Goal: Information Seeking & Learning: Compare options

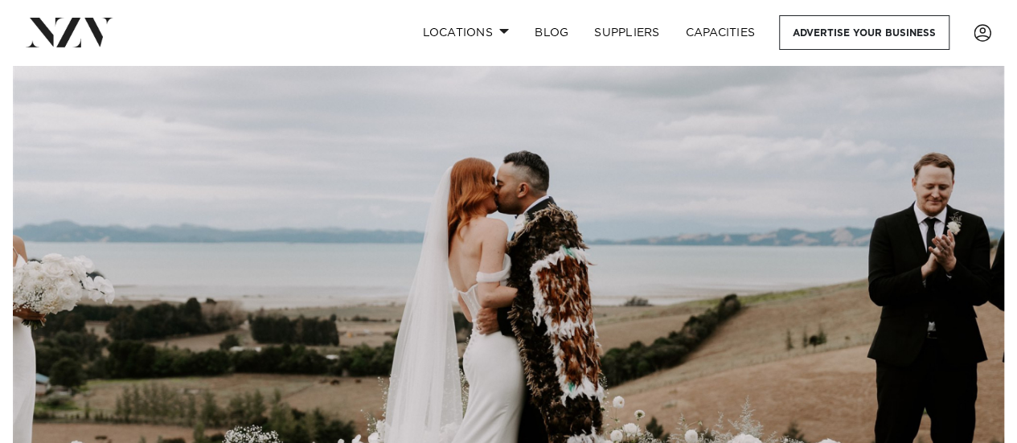
click at [494, 14] on nav "Locations Auckland Wellington Christchurch Queenstown Hamilton Northland Bay of…" at bounding box center [508, 32] width 1017 height 65
drag, startPoint x: 495, startPoint y: 14, endPoint x: 495, endPoint y: 23, distance: 8.8
click at [495, 18] on nav "Locations Auckland Wellington Christchurch Queenstown Hamilton Northland Bay of…" at bounding box center [508, 32] width 1017 height 65
click at [494, 30] on link "Locations" at bounding box center [465, 32] width 113 height 35
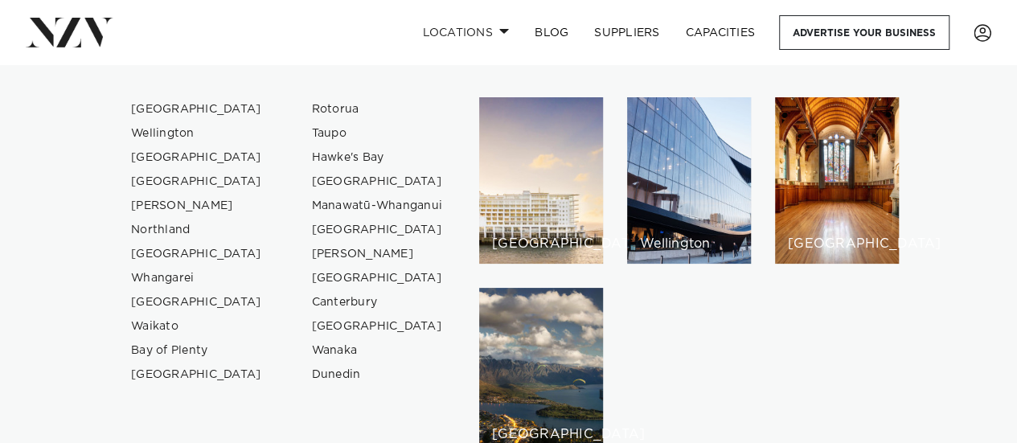
click at [363, 41] on div "Locations Auckland Wellington Christchurch Queenstown Hamilton Northland Bay of…" at bounding box center [654, 32] width 673 height 35
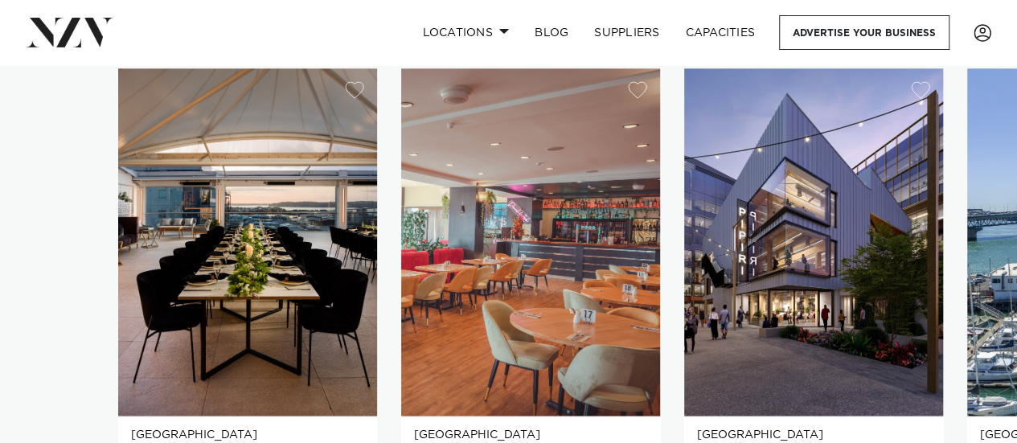
scroll to position [1046, 0]
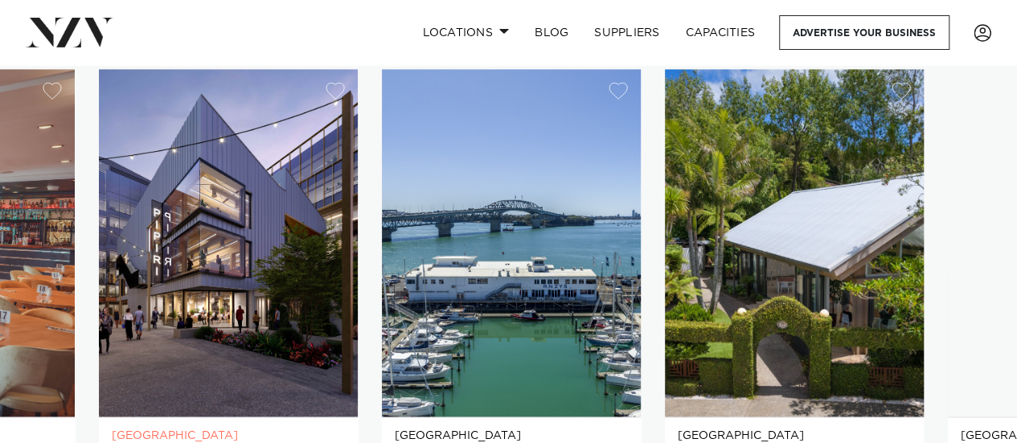
click at [237, 307] on img "3 / 25" at bounding box center [228, 242] width 259 height 347
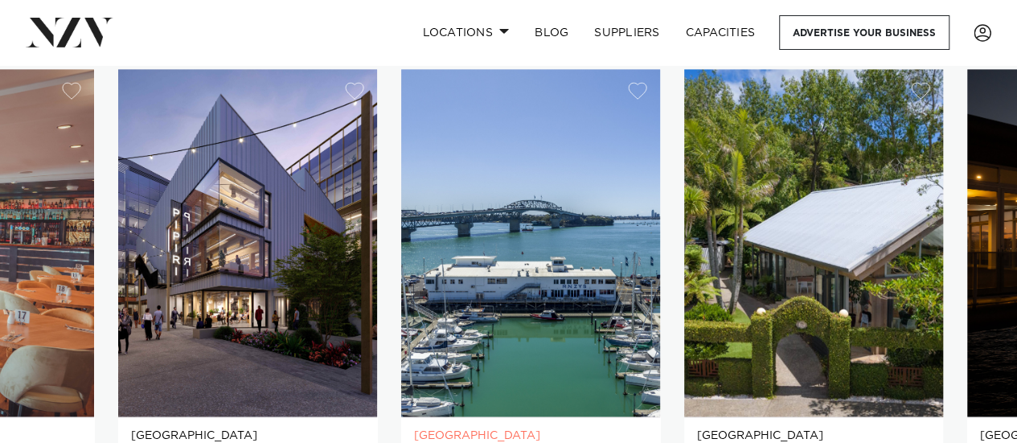
scroll to position [1126, 0]
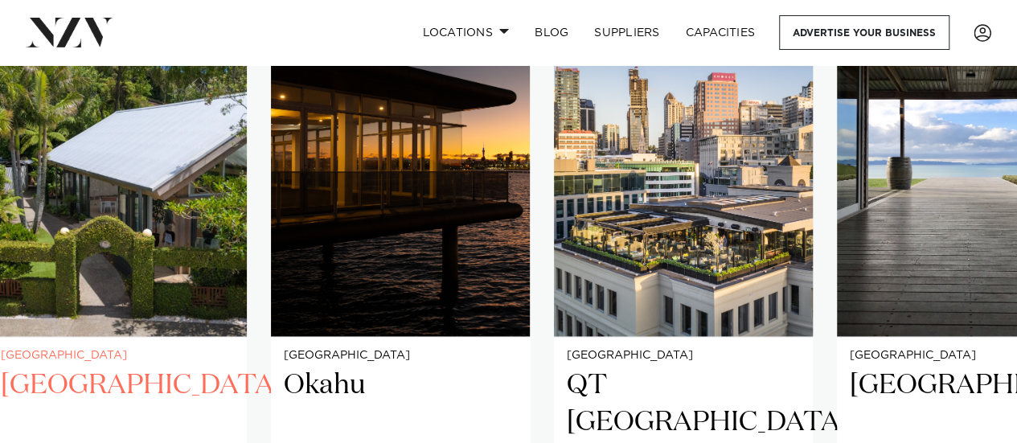
click at [0, 223] on img "5 / 25" at bounding box center [117, 162] width 259 height 347
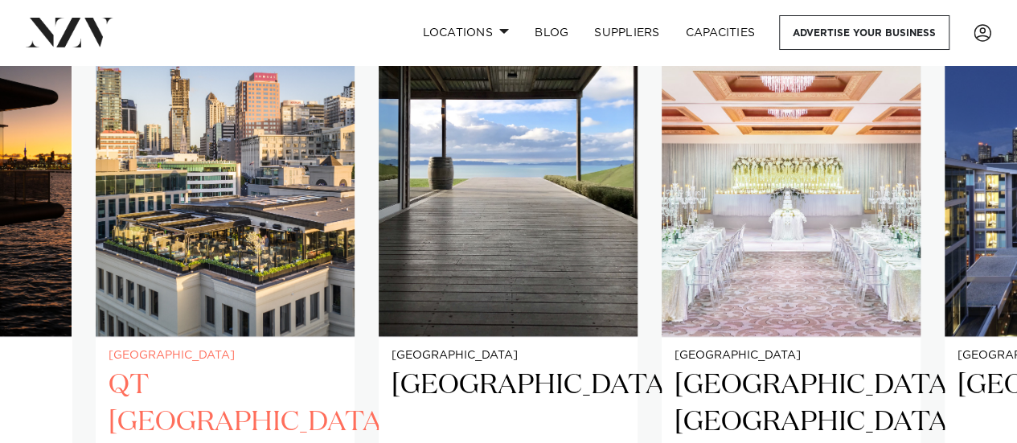
click at [116, 244] on img "7 / 25" at bounding box center [225, 162] width 259 height 347
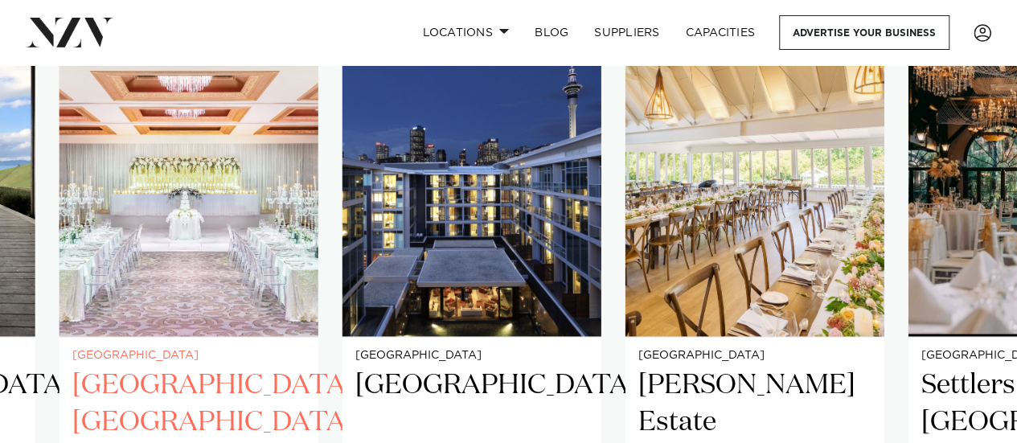
click at [158, 253] on img "9 / 25" at bounding box center [189, 162] width 259 height 347
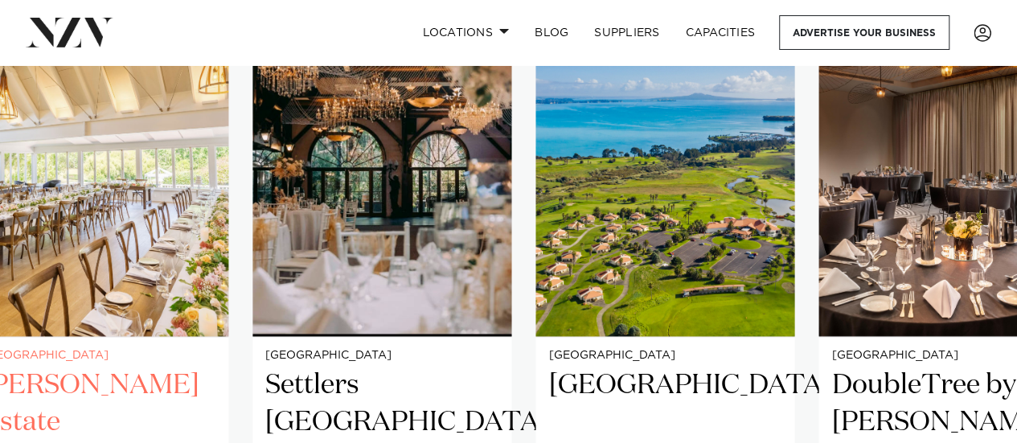
click at [0, 249] on img "11 / 25" at bounding box center [98, 162] width 259 height 347
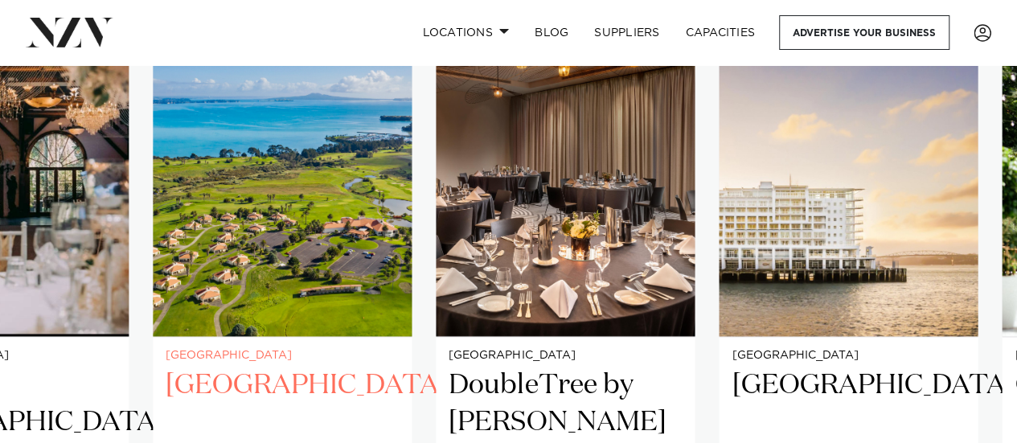
click at [153, 223] on img "13 / 25" at bounding box center [282, 162] width 259 height 347
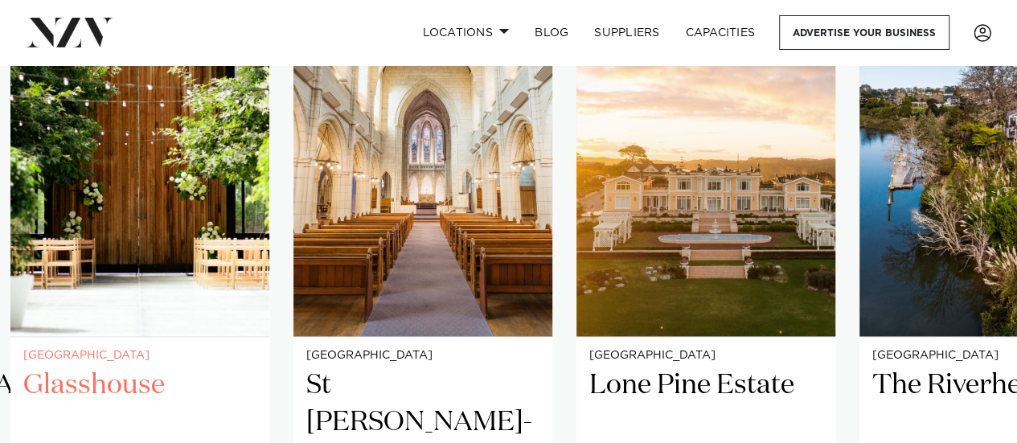
click at [30, 179] on img "16 / 25" at bounding box center [139, 162] width 259 height 347
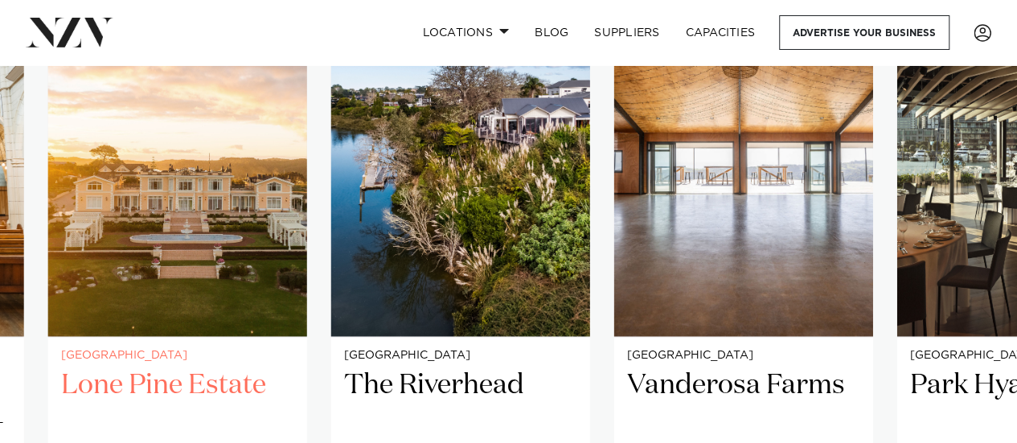
click at [203, 199] on img "18 / 25" at bounding box center [177, 162] width 259 height 347
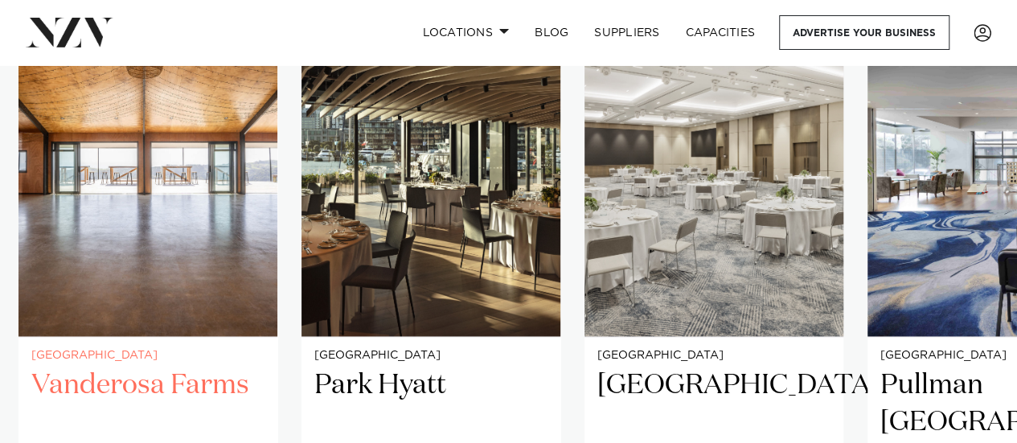
click at [105, 158] on img "20 / 25" at bounding box center [147, 162] width 259 height 347
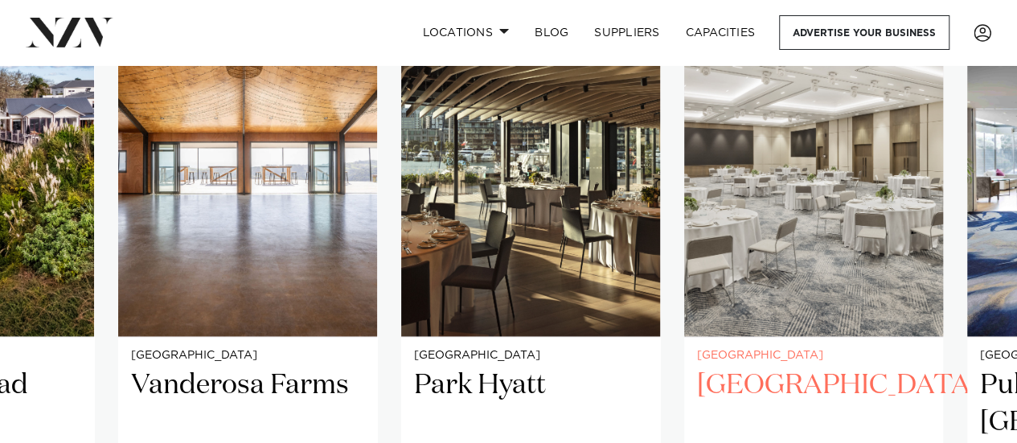
click at [0, 0] on slot "Auckland Rydges Auckland Rydges is one of the most breathtaking venues in the C…" at bounding box center [0, 0] width 0 height 0
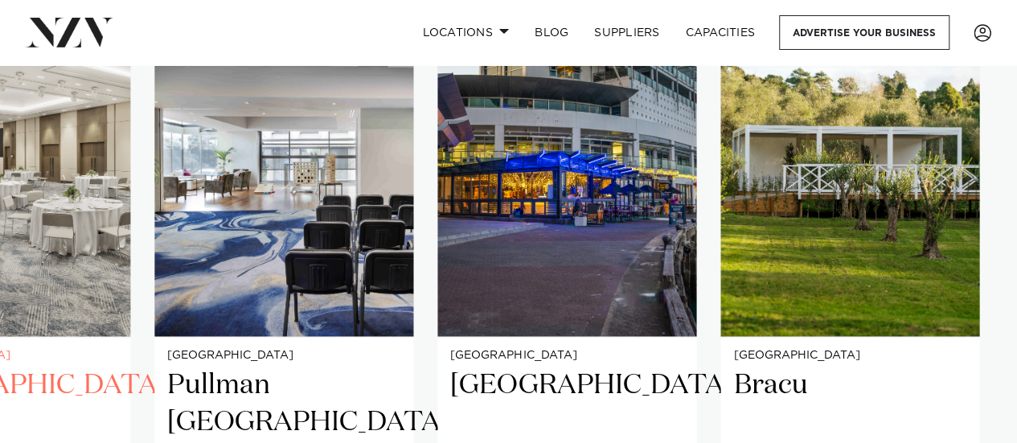
click at [0, 260] on img "22 / 25" at bounding box center [0, 162] width 259 height 347
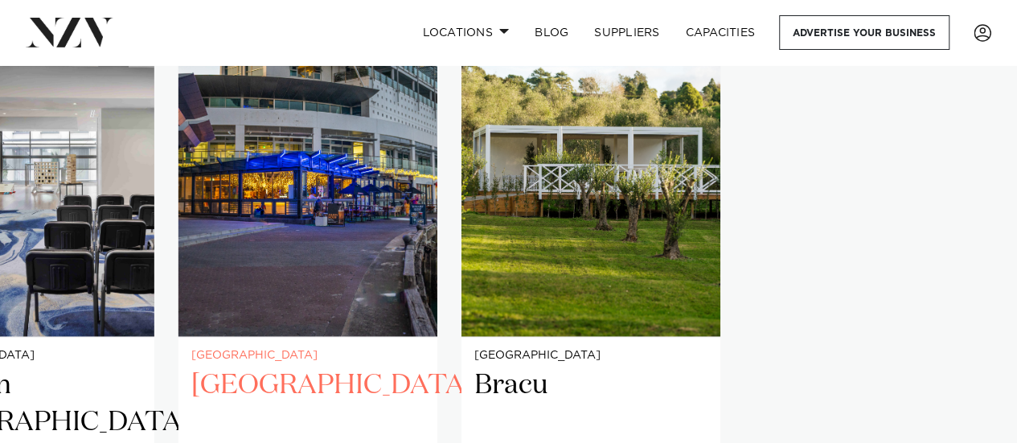
click at [0, 0] on slot "Auckland Rydges Auckland Rydges is one of the most breathtaking venues in the C…" at bounding box center [0, 0] width 0 height 0
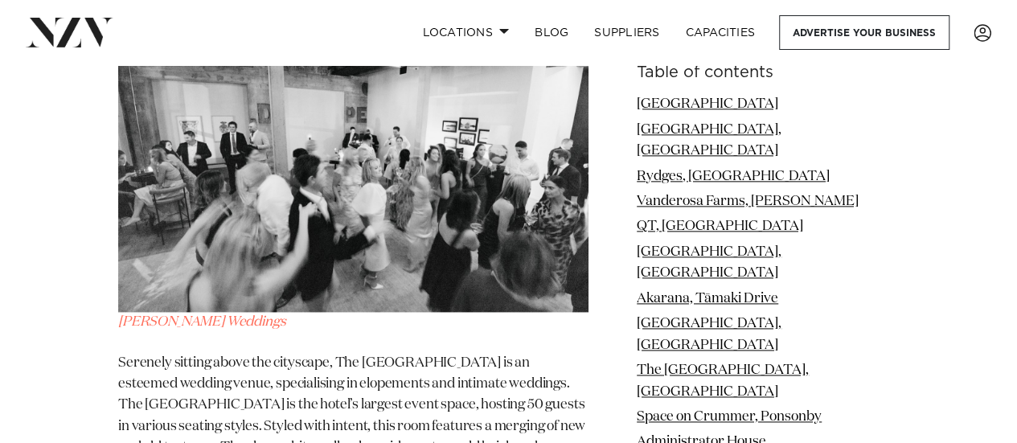
scroll to position [6836, 0]
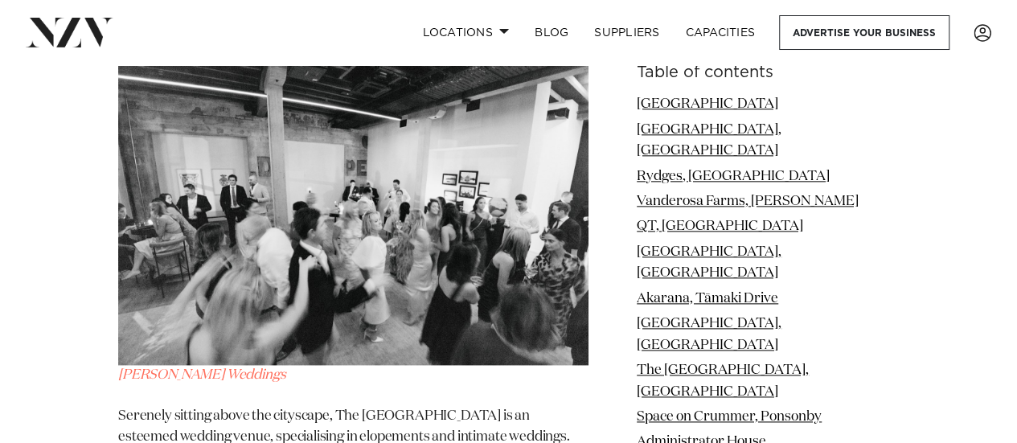
scroll to position [7100, 0]
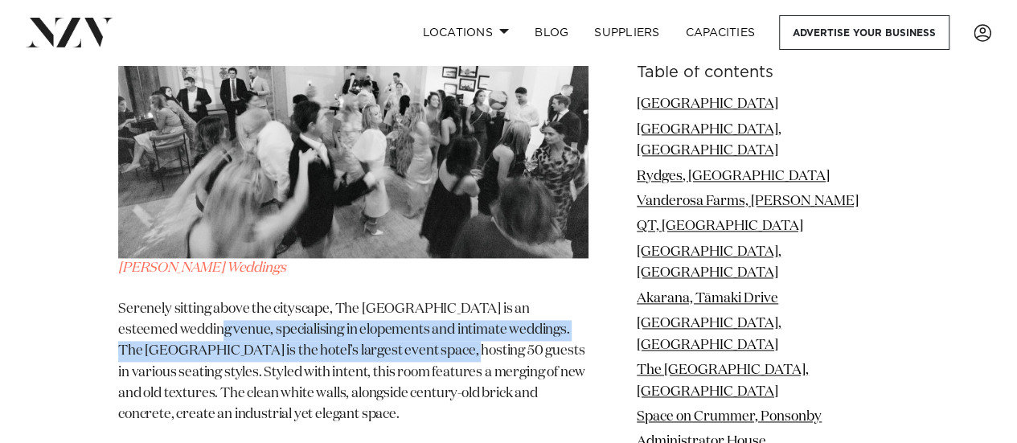
drag, startPoint x: 175, startPoint y: 146, endPoint x: 370, endPoint y: 161, distance: 195.2
click at [396, 299] on p "Serenely sitting above the cityscape, The Hotel Britomart is an esteemed weddin…" at bounding box center [353, 384] width 471 height 170
click at [369, 299] on p "Serenely sitting above the cityscape, The Hotel Britomart is an esteemed weddin…" at bounding box center [353, 384] width 471 height 170
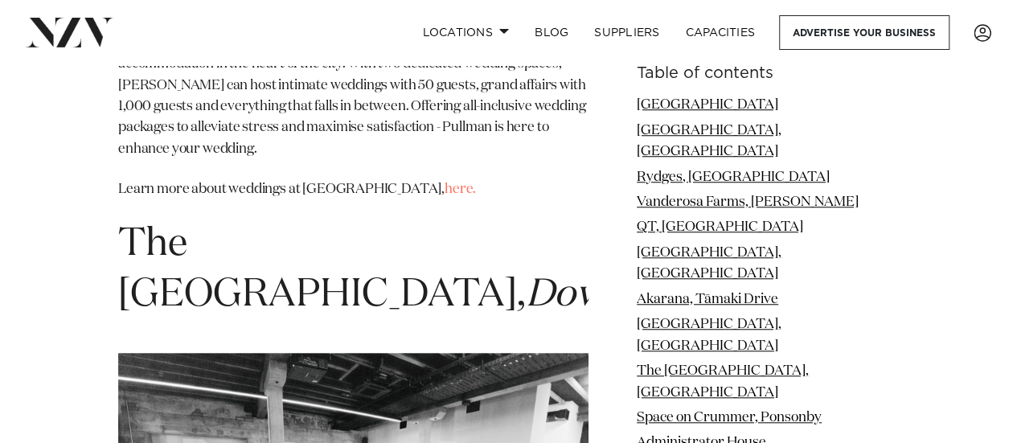
scroll to position [6618, 0]
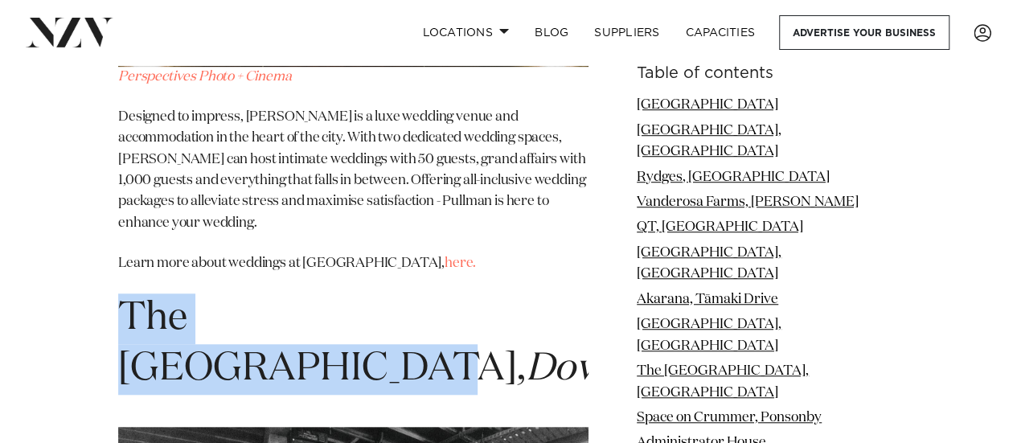
drag, startPoint x: 474, startPoint y: 128, endPoint x: 127, endPoint y: 128, distance: 346.6
click at [127, 299] on span "The Hotel Britomart," at bounding box center [322, 343] width 408 height 89
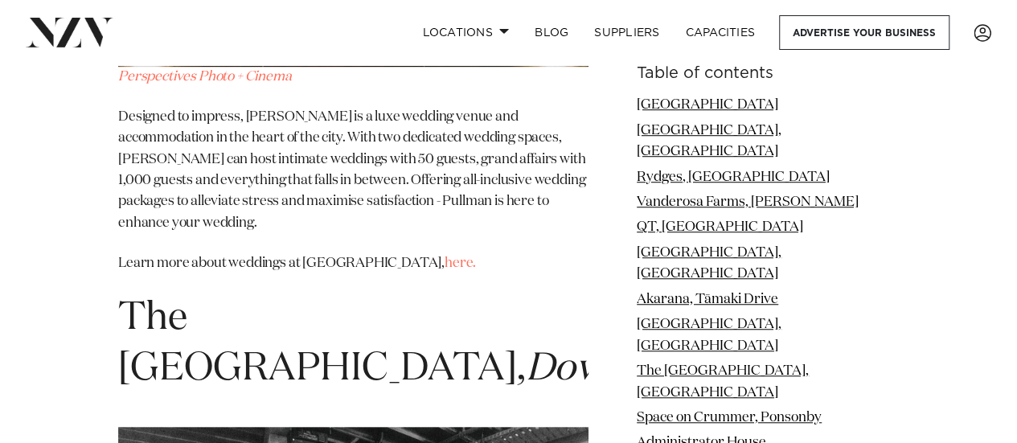
drag, startPoint x: 209, startPoint y: 131, endPoint x: 544, endPoint y: 113, distance: 335.1
click at [544, 294] on h1 "The Hotel Britomart, Downtown" at bounding box center [353, 344] width 471 height 101
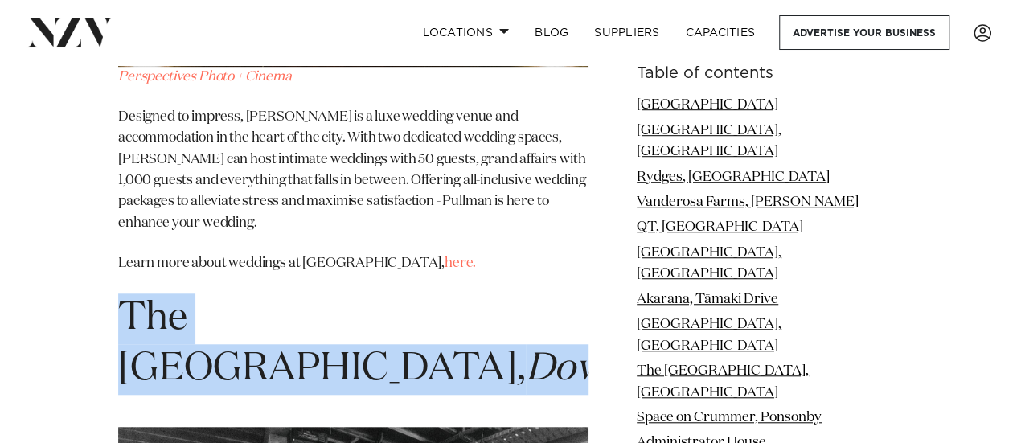
drag, startPoint x: 372, startPoint y: 168, endPoint x: 80, endPoint y: 132, distance: 293.4
copy h1 "The Hotel Britomart, Downtown"
click at [531, 294] on h1 "The Hotel Britomart, Downtown" at bounding box center [353, 344] width 471 height 101
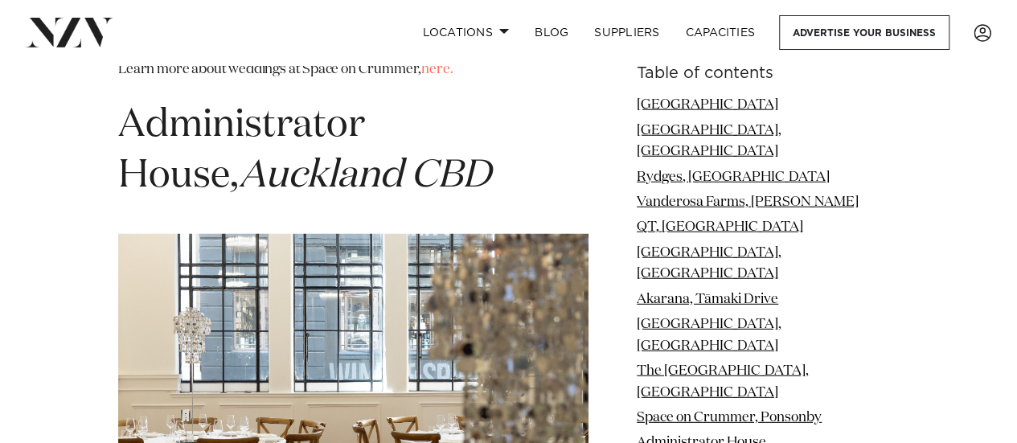
scroll to position [7904, 0]
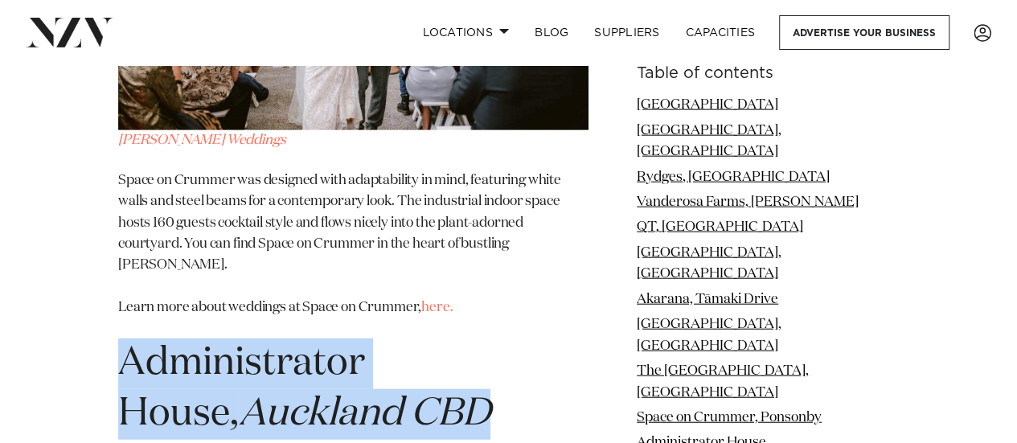
drag, startPoint x: 216, startPoint y: 199, endPoint x: 74, endPoint y: 145, distance: 151.8
copy span "Administrator House, Auckland CBD"
click at [515, 339] on h1 "Administrator House, Auckland CBD" at bounding box center [353, 389] width 471 height 101
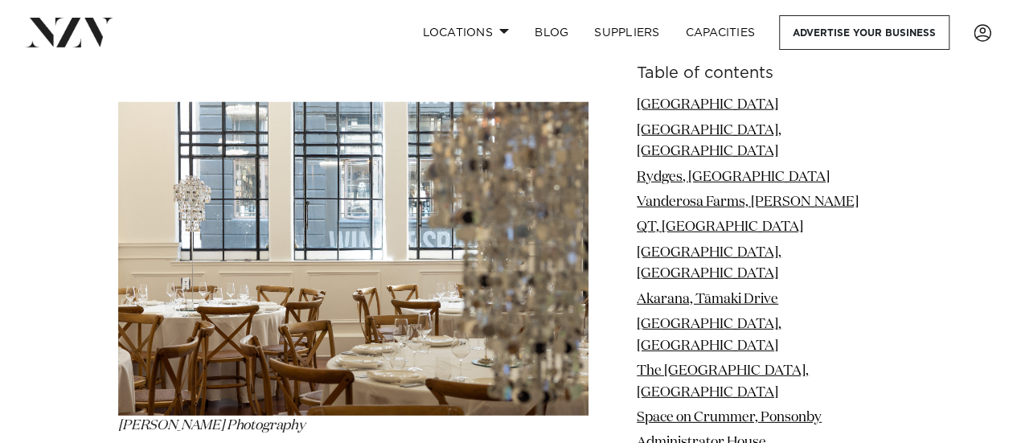
scroll to position [8307, 0]
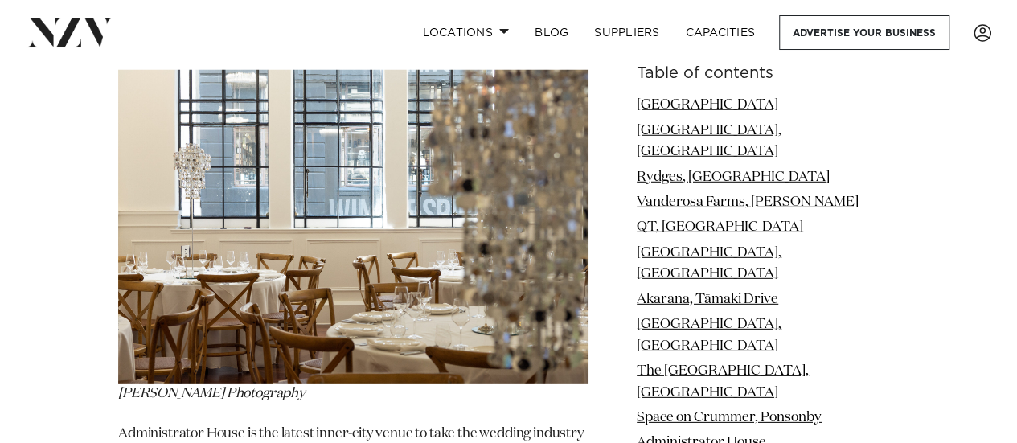
click at [277, 111] on img at bounding box center [353, 227] width 471 height 314
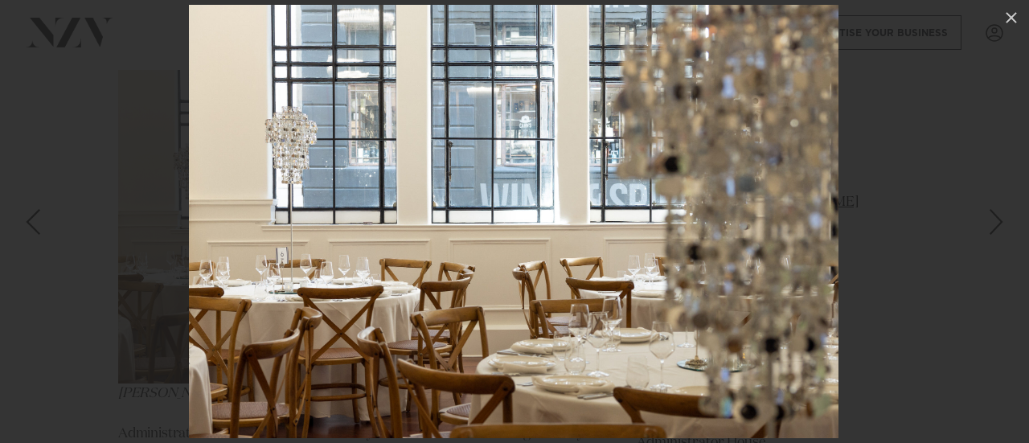
click at [917, 219] on div at bounding box center [514, 221] width 1029 height 443
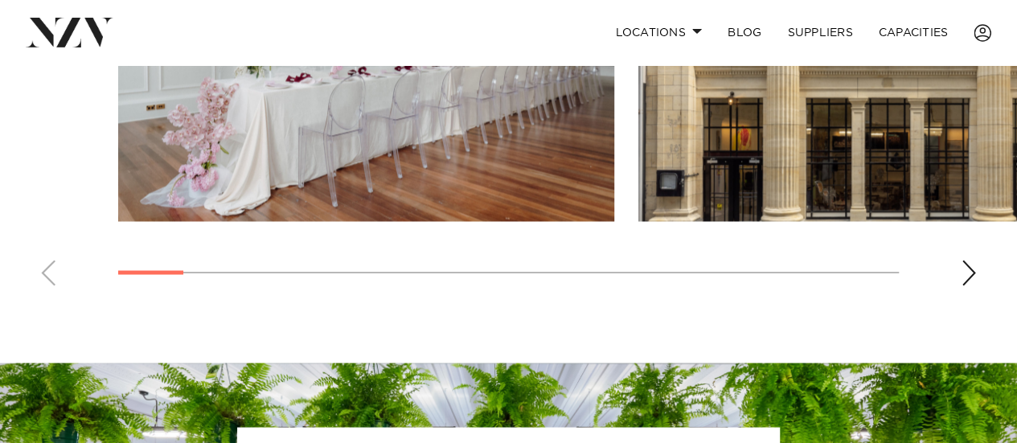
scroll to position [1609, 0]
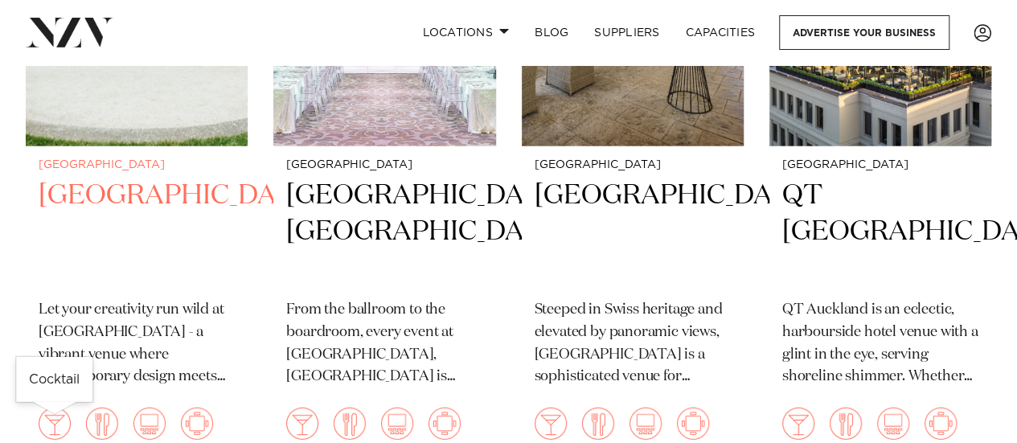
scroll to position [1850, 0]
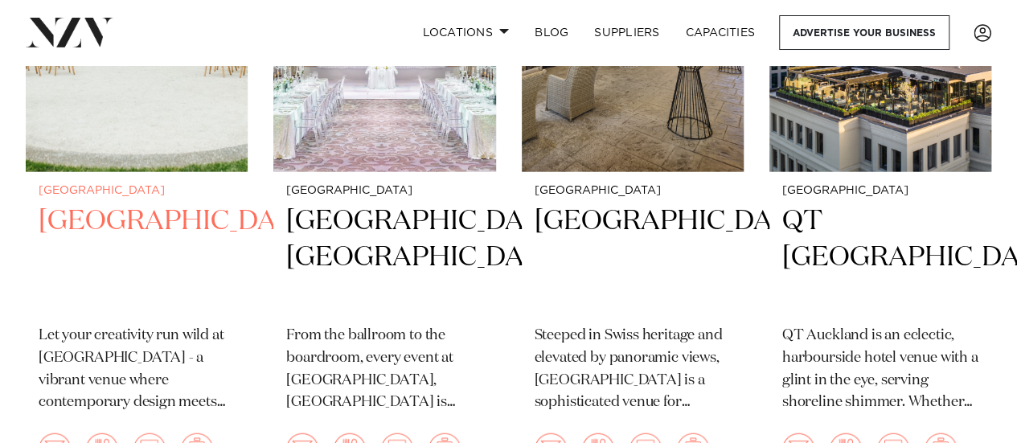
click at [84, 280] on h2 "Naumi Auckland Airport" at bounding box center [137, 257] width 196 height 109
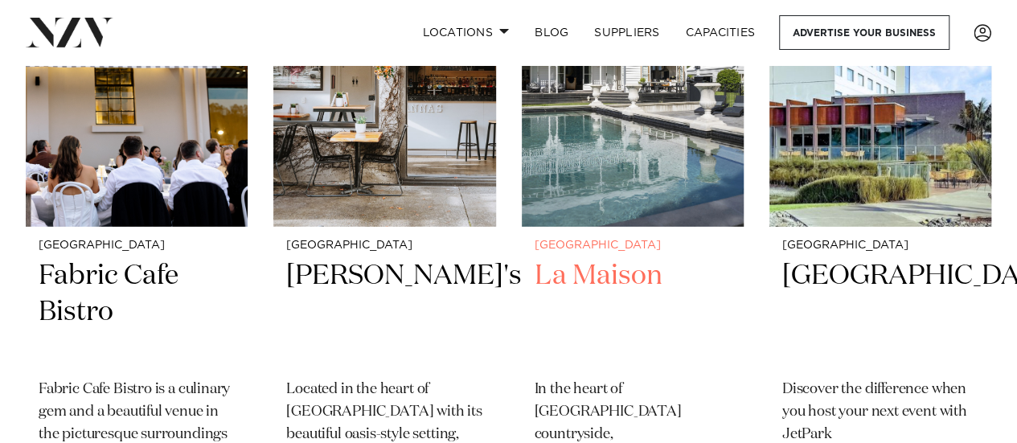
scroll to position [5782, 0]
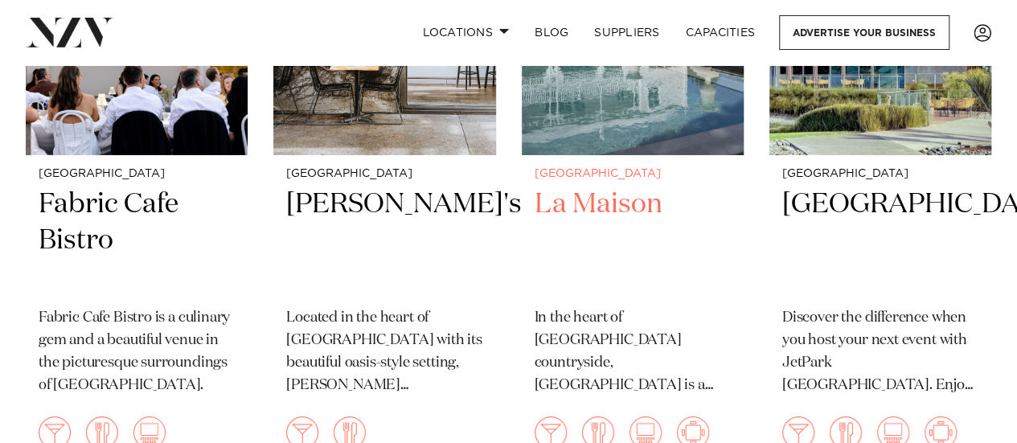
click at [634, 208] on h2 "La Maison" at bounding box center [633, 241] width 196 height 109
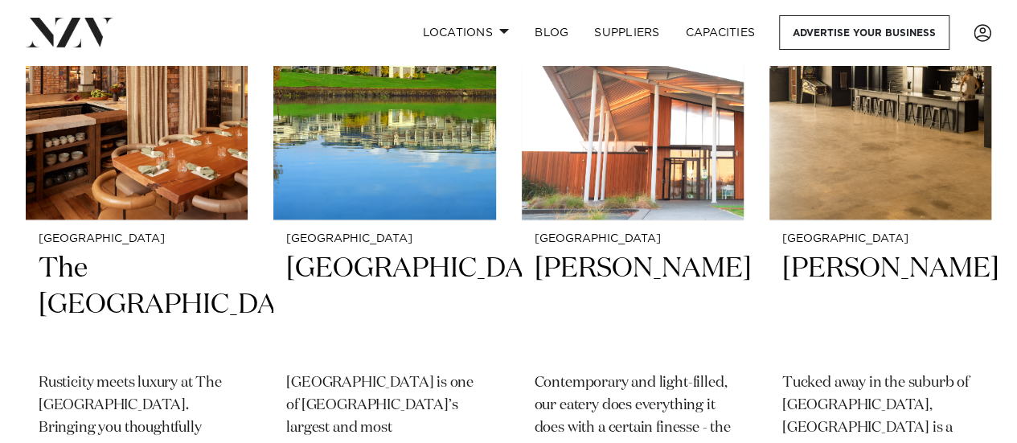
scroll to position [7036, 0]
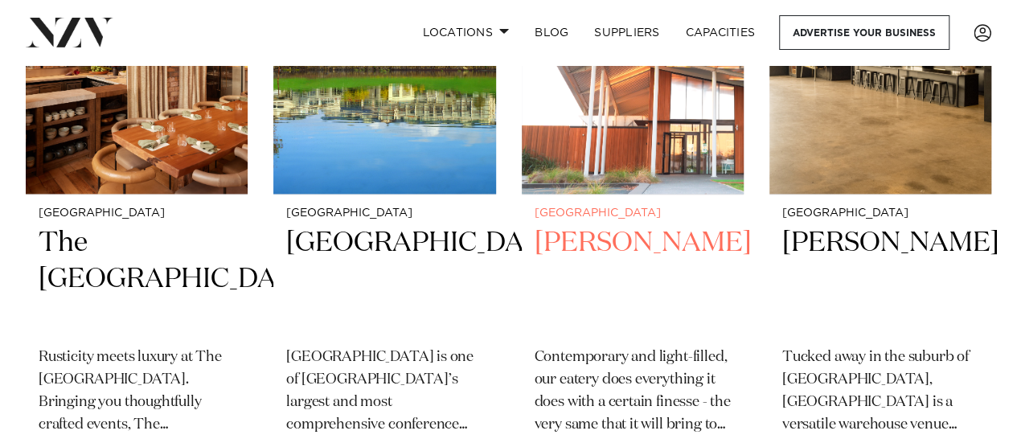
click at [587, 257] on h2 "[PERSON_NAME]" at bounding box center [633, 279] width 196 height 109
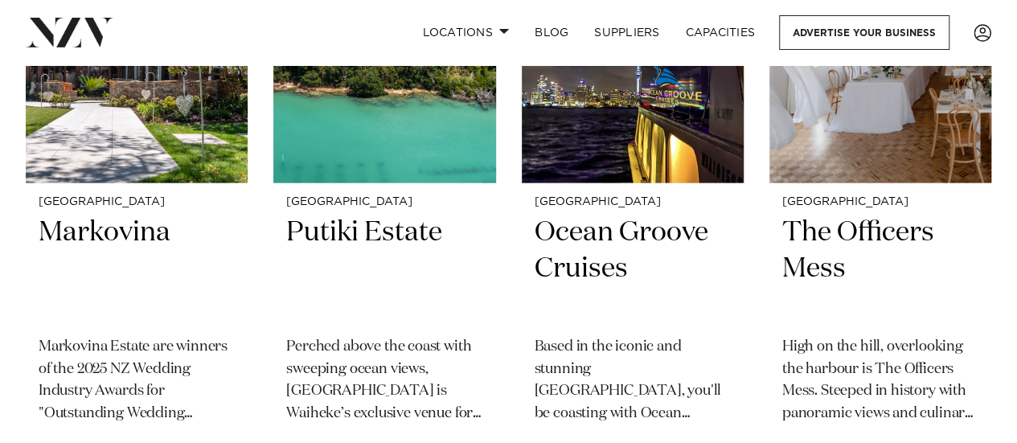
scroll to position [7719, 0]
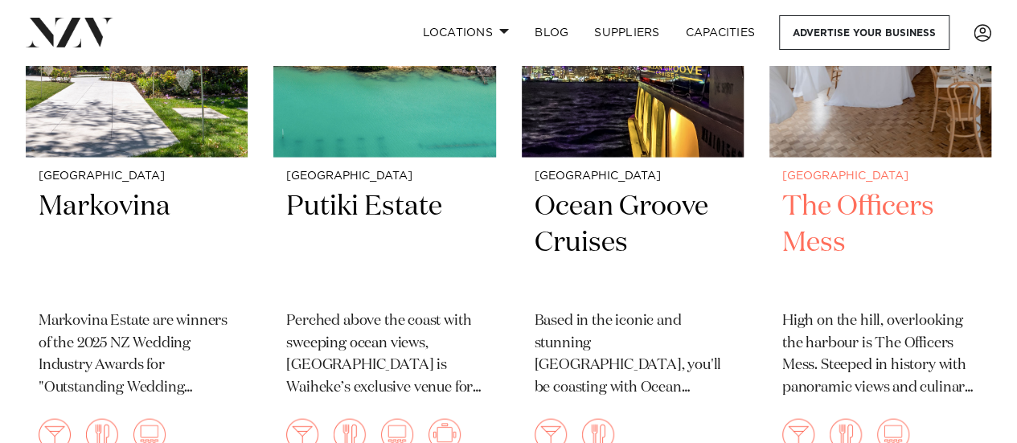
click at [826, 226] on h2 "The Officers Mess" at bounding box center [881, 243] width 196 height 109
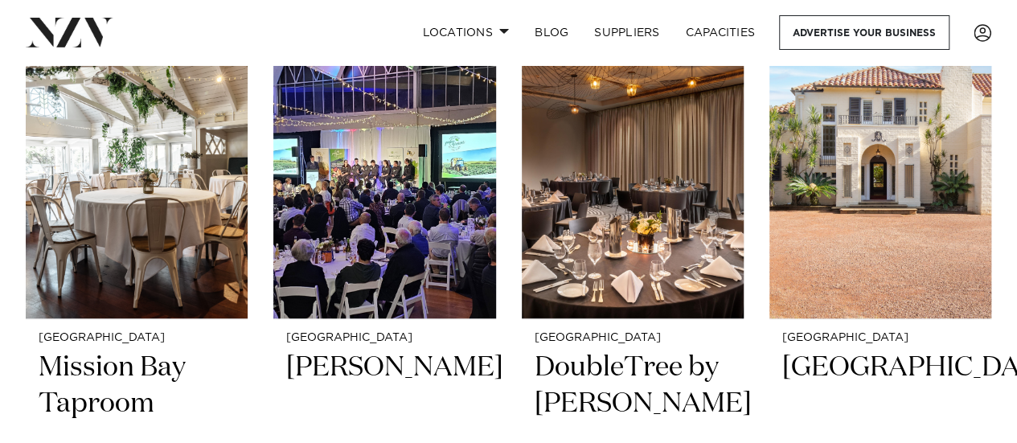
scroll to position [9523, 0]
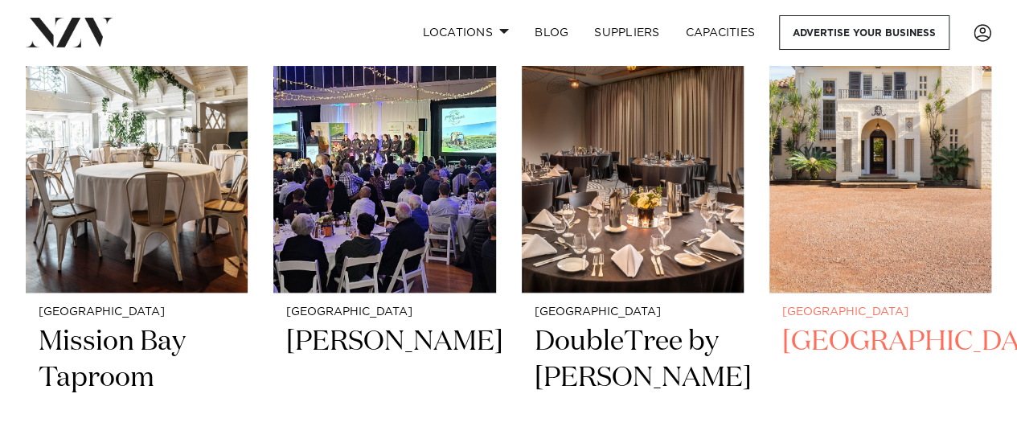
click at [835, 369] on h2 "Puketutu Island Estate" at bounding box center [881, 378] width 196 height 109
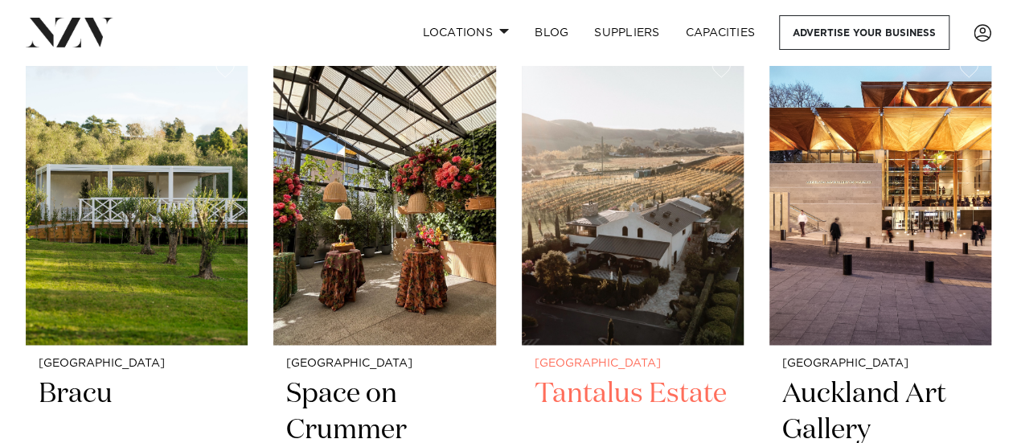
scroll to position [10189, 0]
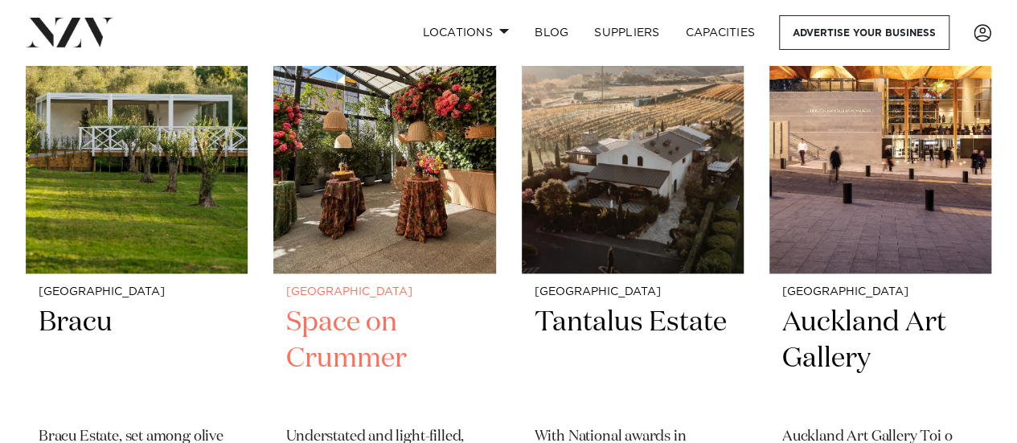
click at [352, 363] on h2 "Space on Crummer" at bounding box center [384, 359] width 196 height 109
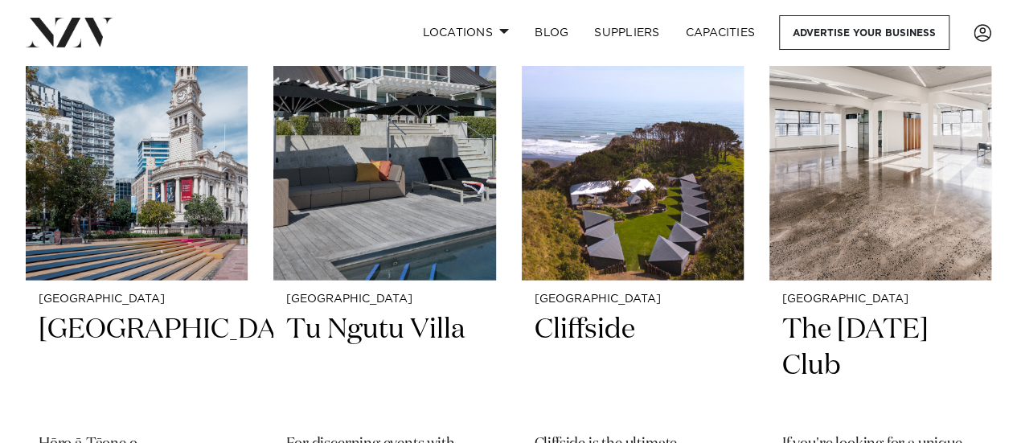
scroll to position [10887, 0]
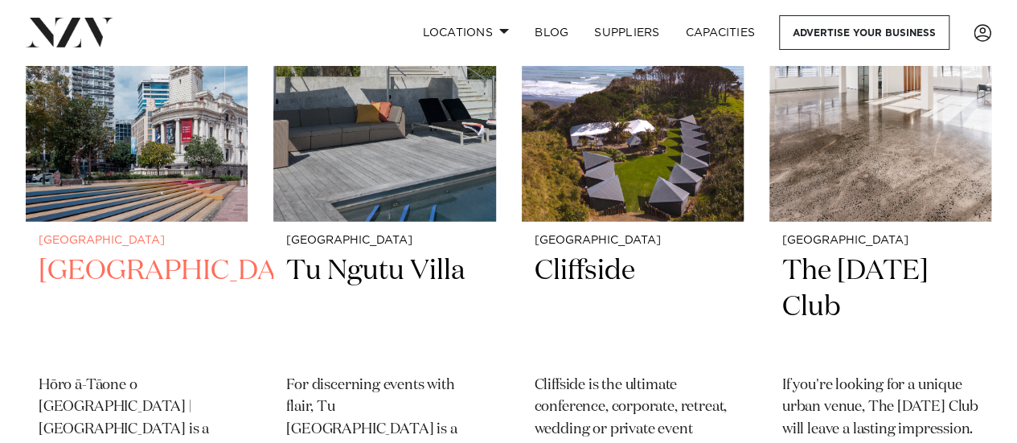
click at [160, 304] on h2 "Auckland Town Hall" at bounding box center [137, 307] width 196 height 109
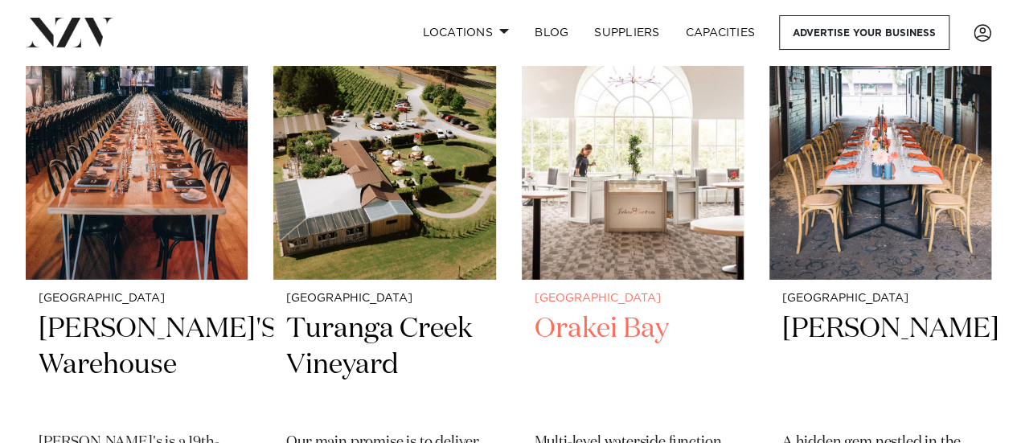
scroll to position [11500, 0]
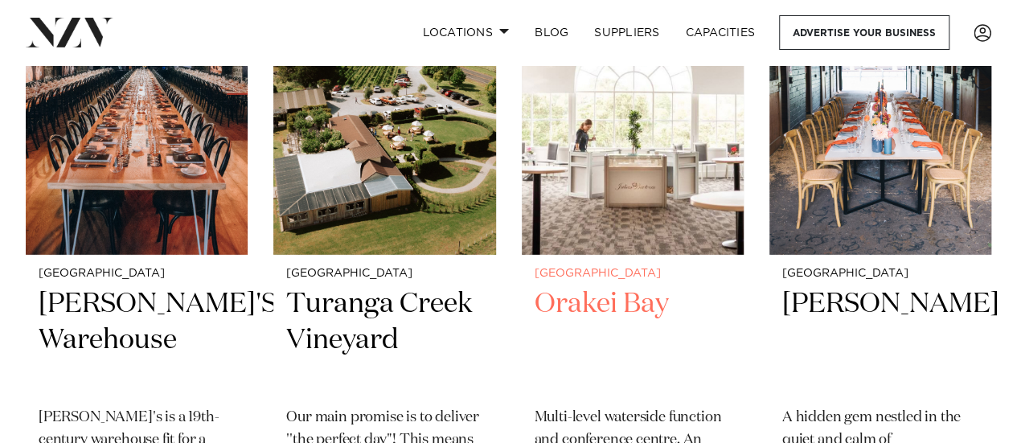
click at [577, 351] on h2 "Orakei Bay" at bounding box center [633, 340] width 196 height 109
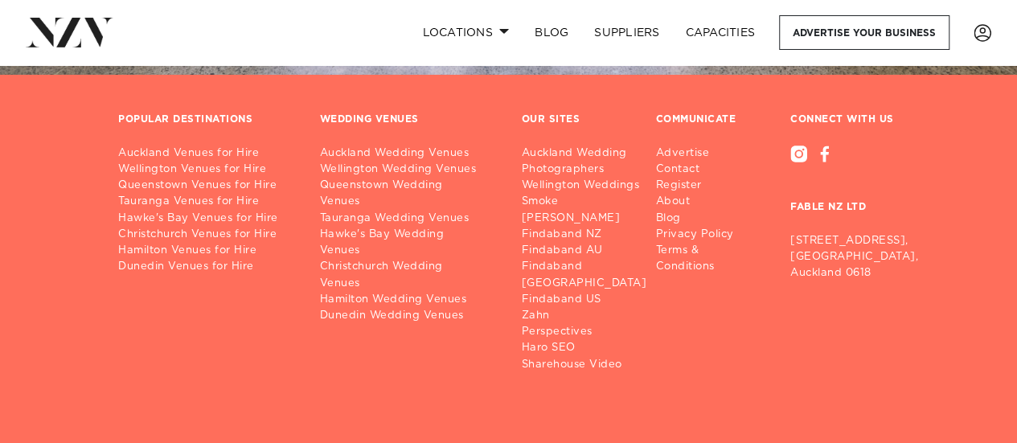
scroll to position [15020, 0]
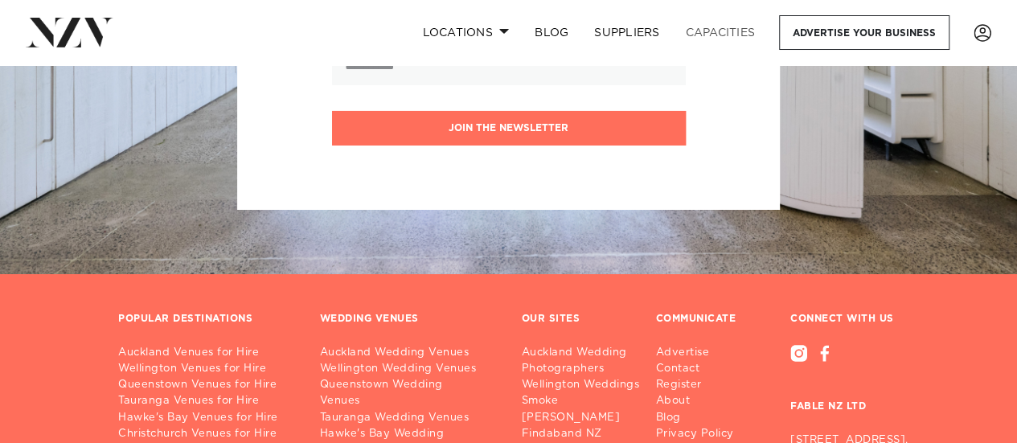
click at [718, 38] on link "Capacities" at bounding box center [721, 32] width 96 height 35
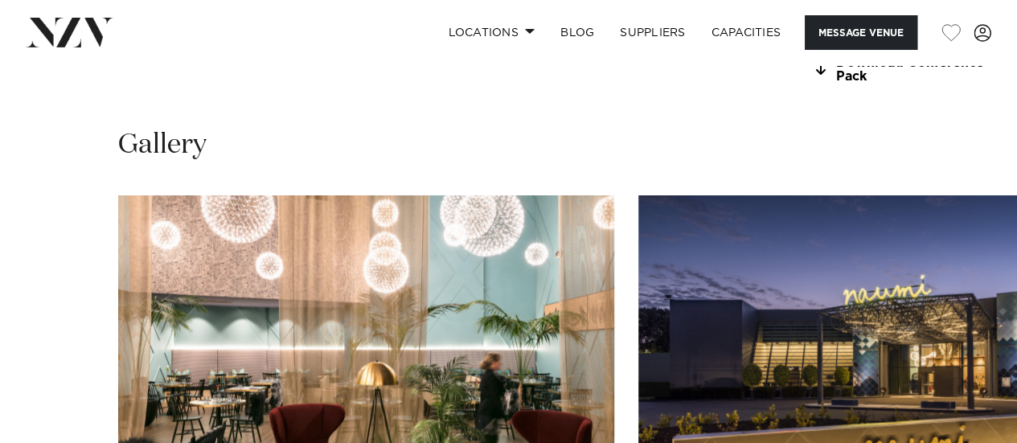
scroll to position [1528, 0]
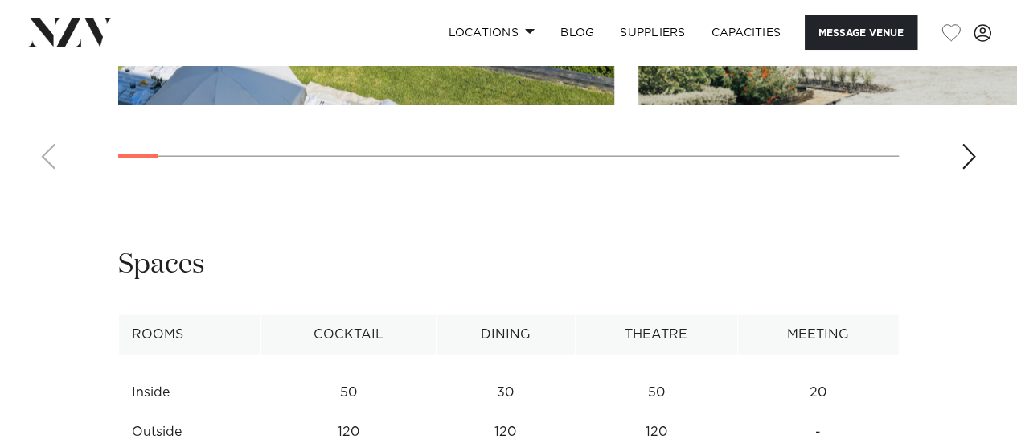
scroll to position [1448, 0]
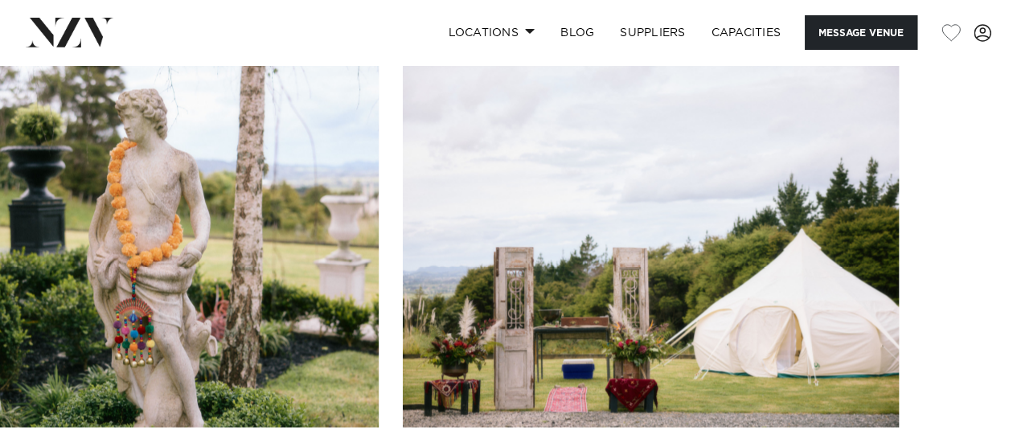
click at [964, 411] on swiper-container at bounding box center [508, 284] width 1017 height 442
click at [50, 400] on swiper-container at bounding box center [508, 284] width 1017 height 442
click at [37, 416] on swiper-container at bounding box center [508, 284] width 1017 height 442
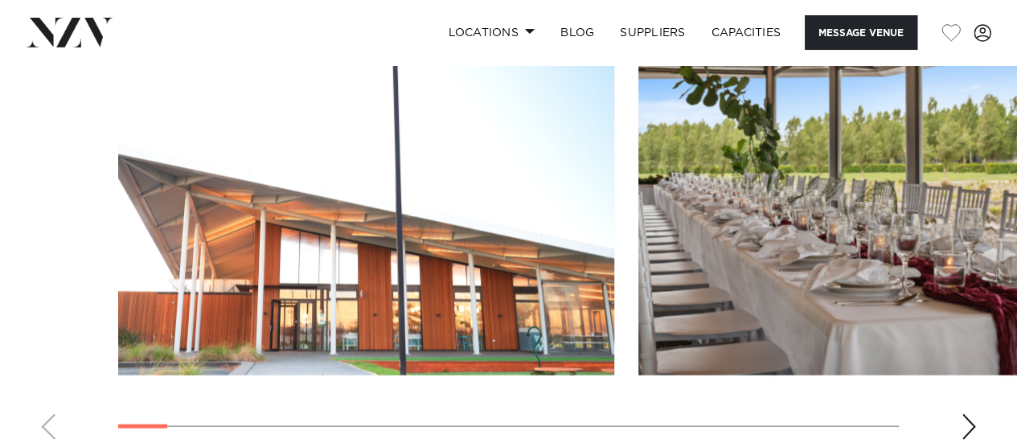
scroll to position [1528, 0]
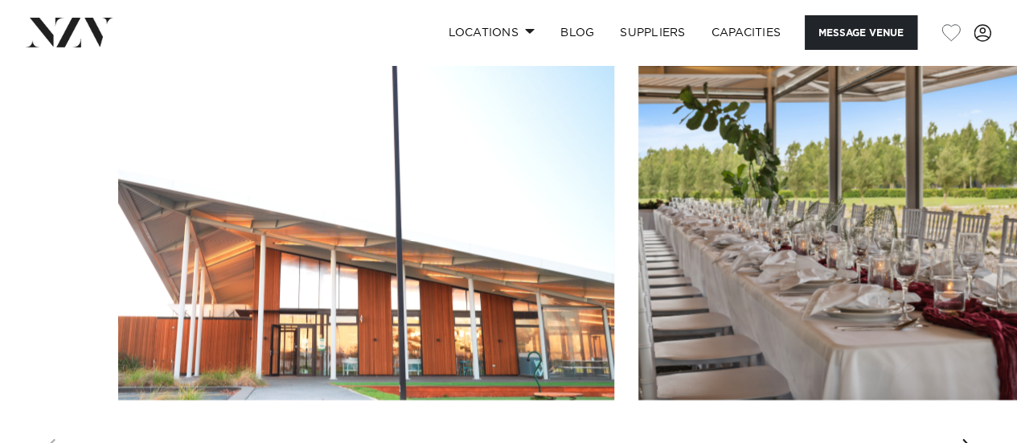
click at [977, 415] on swiper-container at bounding box center [508, 257] width 1017 height 442
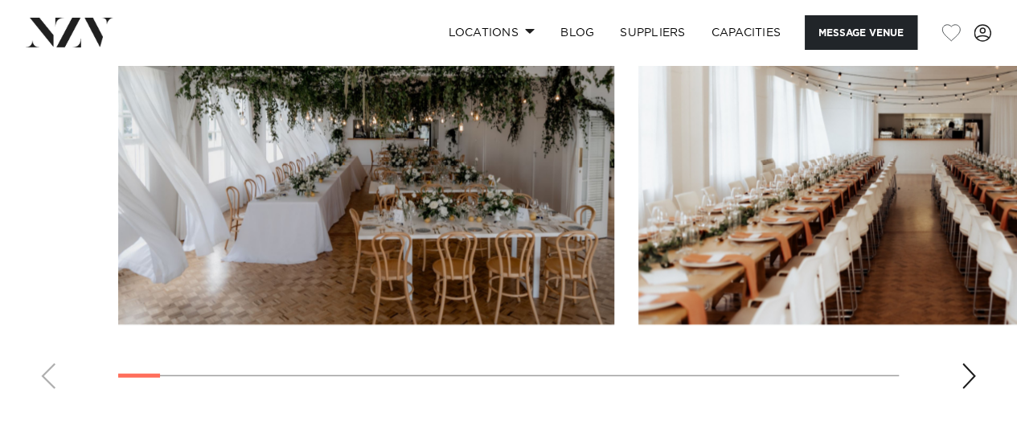
scroll to position [1633, 0]
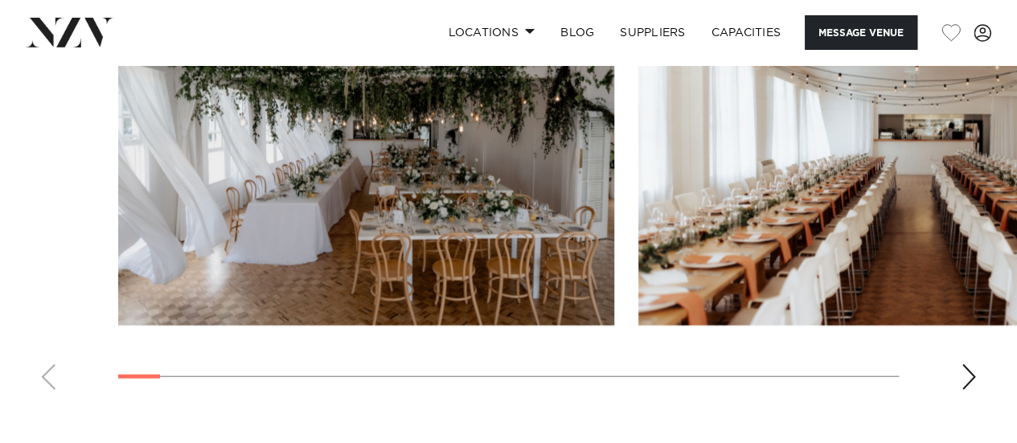
click at [970, 390] on div "Next slide" at bounding box center [969, 377] width 16 height 26
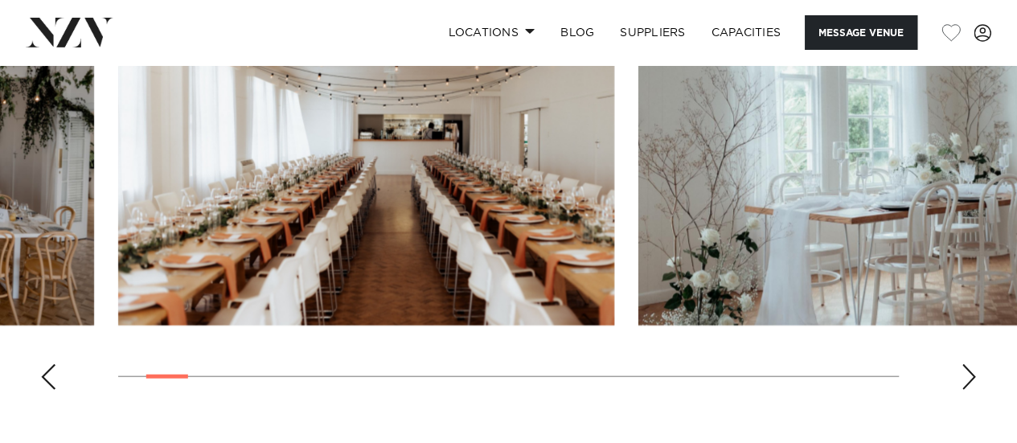
click at [970, 390] on div "Next slide" at bounding box center [969, 377] width 16 height 26
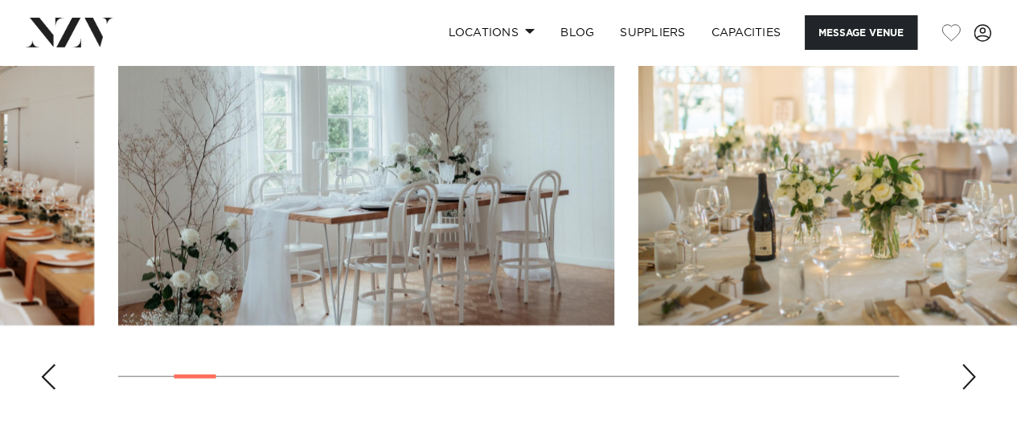
click at [968, 390] on div "Next slide" at bounding box center [969, 377] width 16 height 26
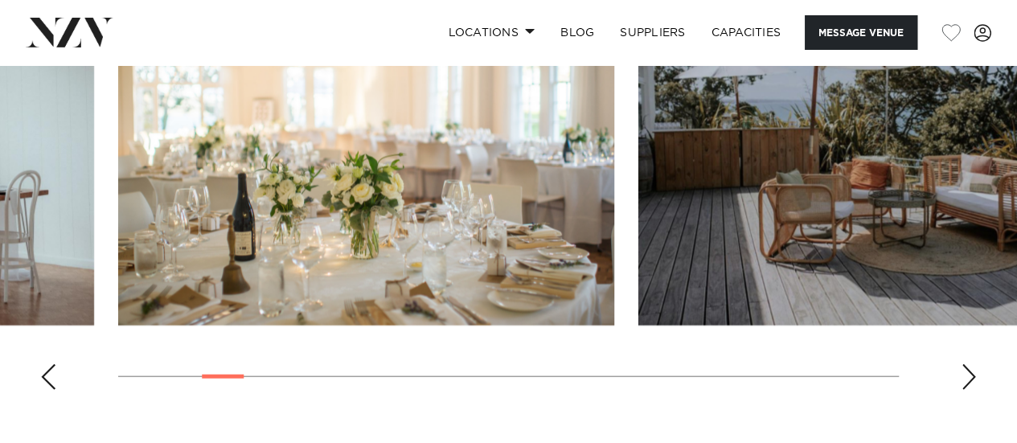
click at [968, 390] on div "Next slide" at bounding box center [969, 377] width 16 height 26
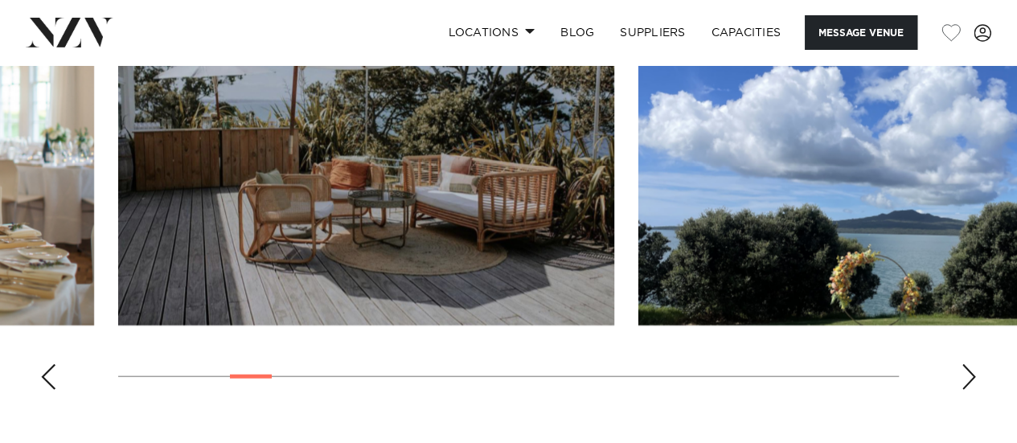
click at [968, 390] on div "Next slide" at bounding box center [969, 377] width 16 height 26
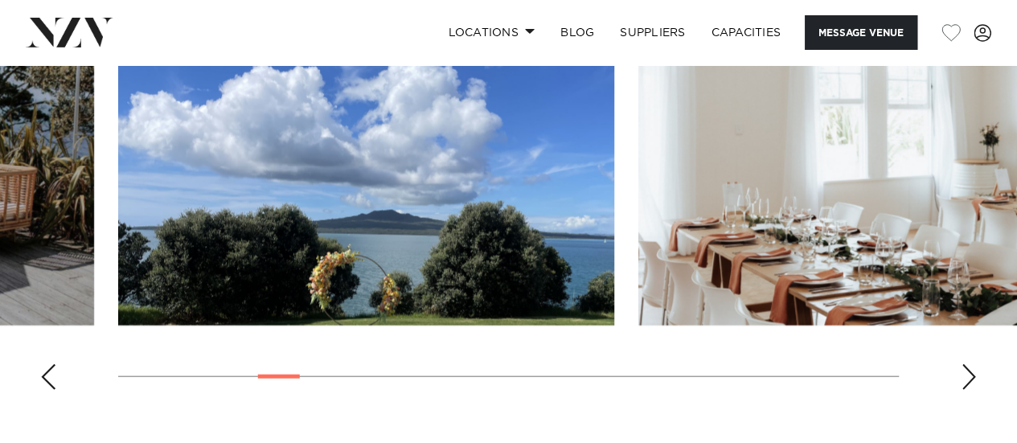
click at [968, 390] on div "Next slide" at bounding box center [969, 377] width 16 height 26
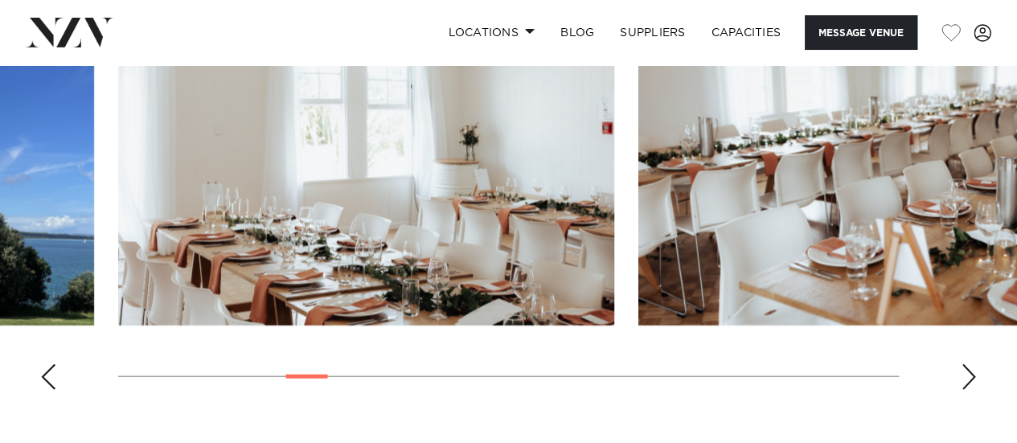
click at [968, 390] on div "Next slide" at bounding box center [969, 377] width 16 height 26
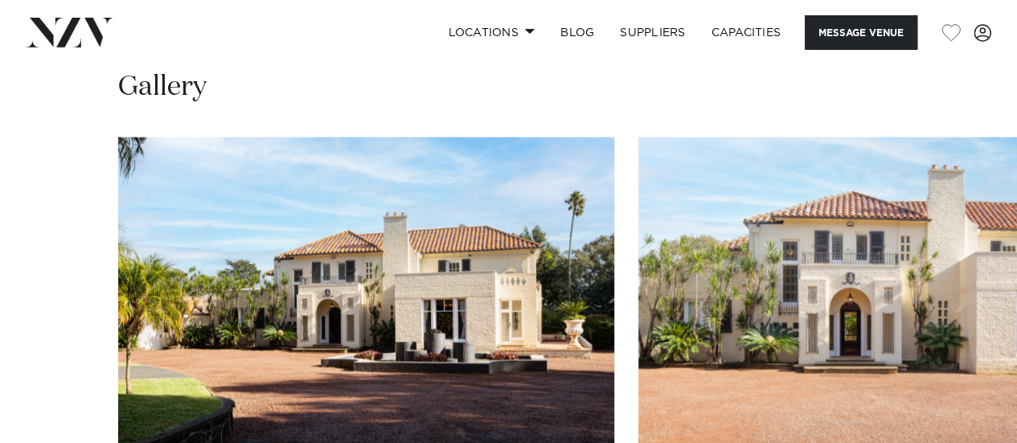
scroll to position [1528, 0]
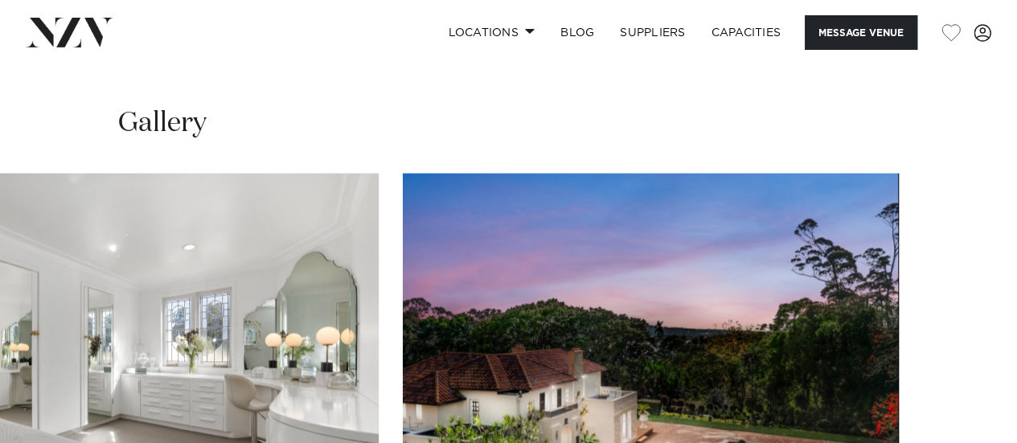
click at [969, 430] on swiper-container at bounding box center [508, 395] width 1017 height 442
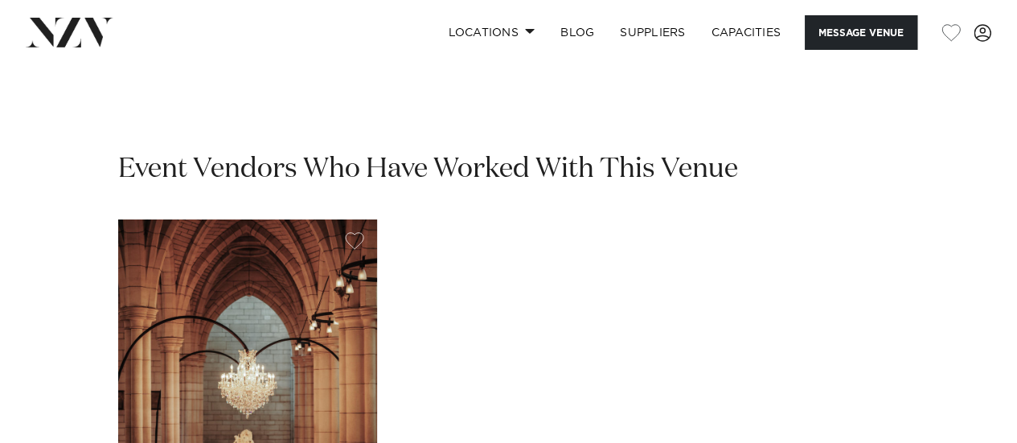
scroll to position [2413, 0]
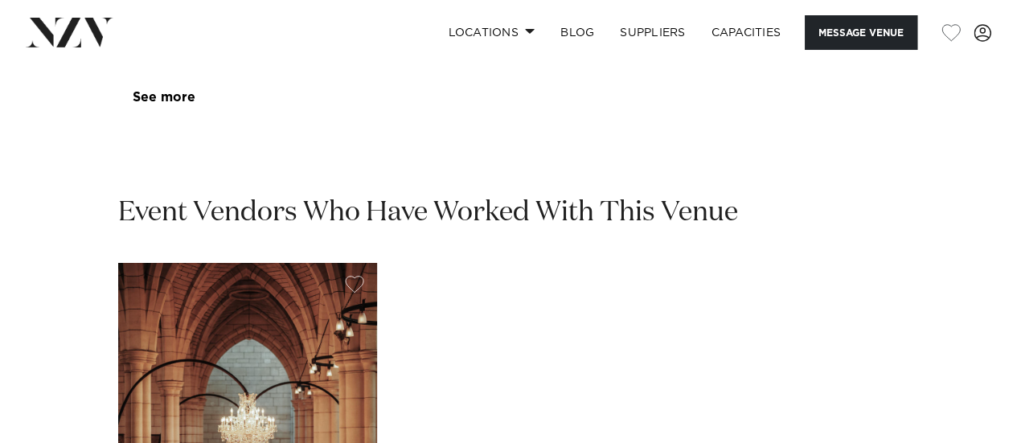
click at [290, 271] on img "1 / 1" at bounding box center [247, 436] width 259 height 347
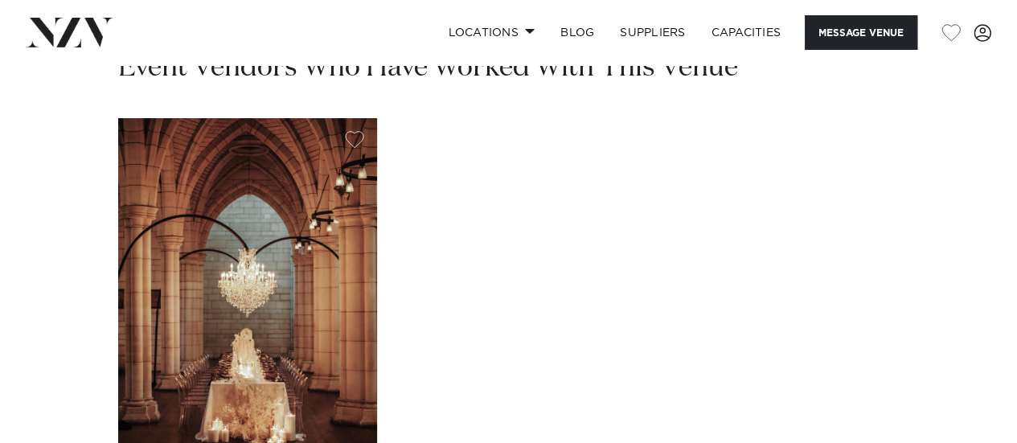
scroll to position [2889, 0]
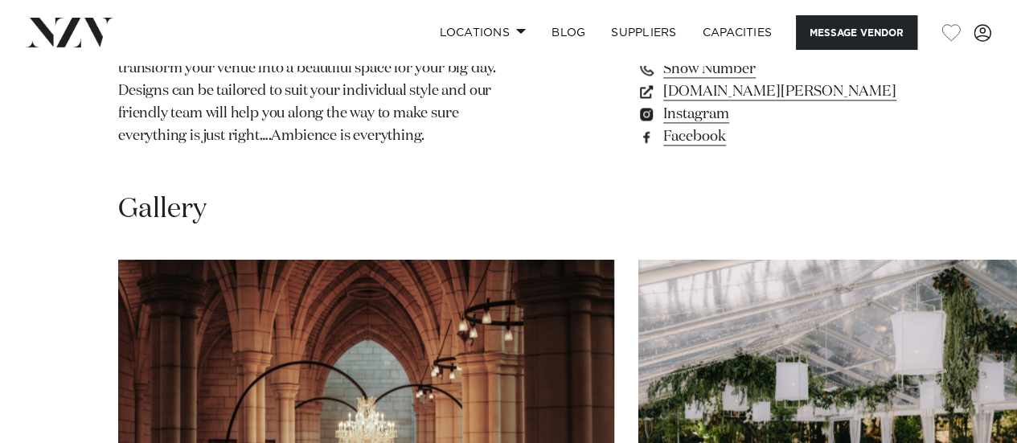
scroll to position [1367, 0]
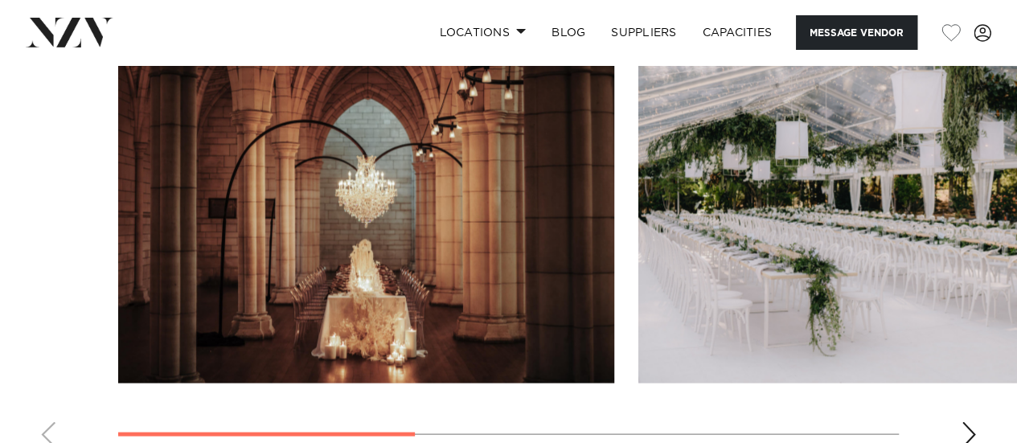
click at [976, 421] on div "Next slide" at bounding box center [969, 434] width 16 height 26
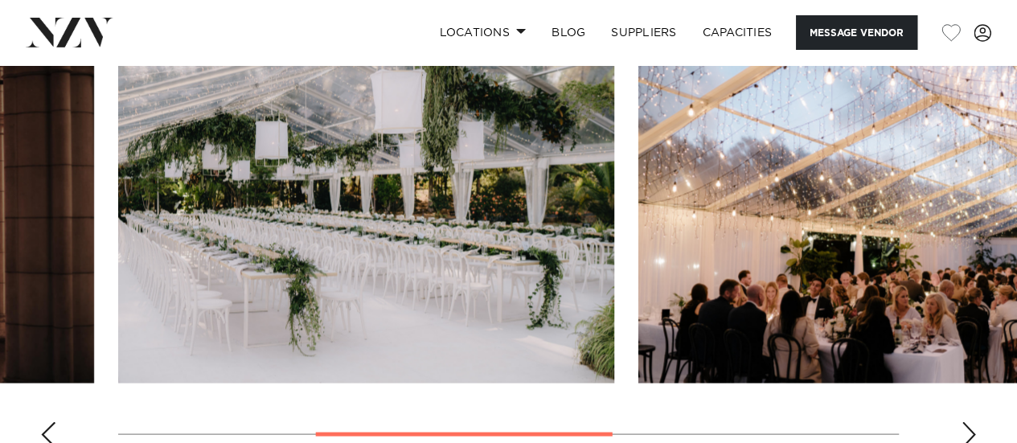
click at [976, 421] on div "Next slide" at bounding box center [969, 434] width 16 height 26
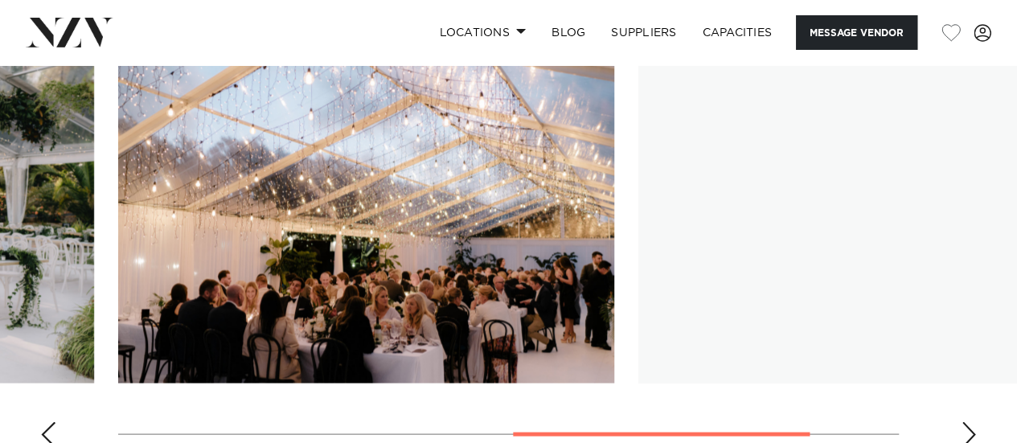
click at [976, 421] on div "Next slide" at bounding box center [969, 434] width 16 height 26
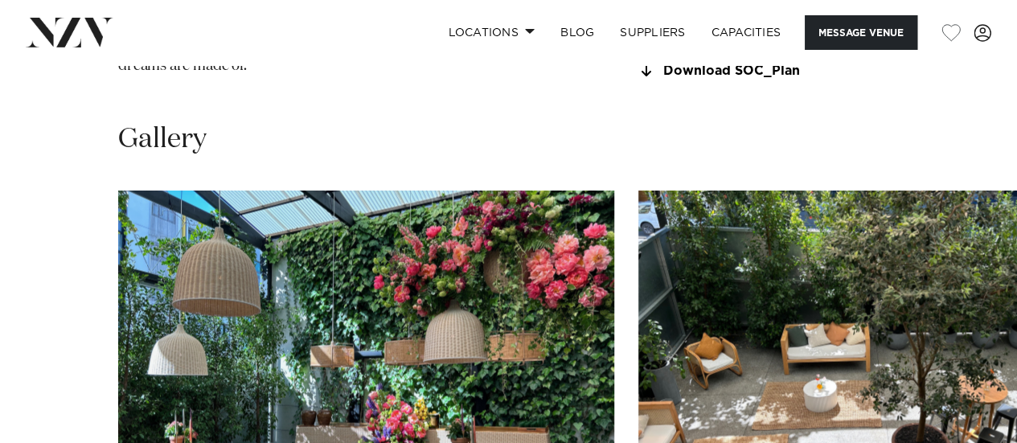
scroll to position [1528, 0]
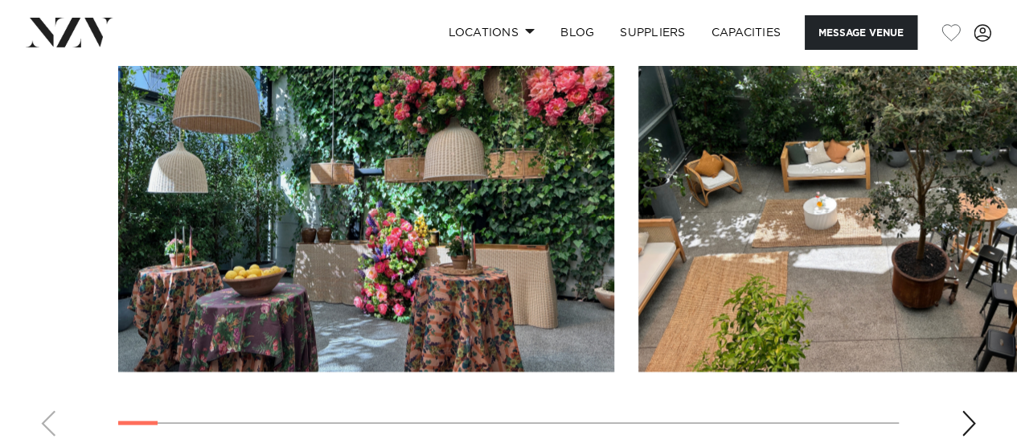
click at [967, 417] on div "Next slide" at bounding box center [969, 424] width 16 height 26
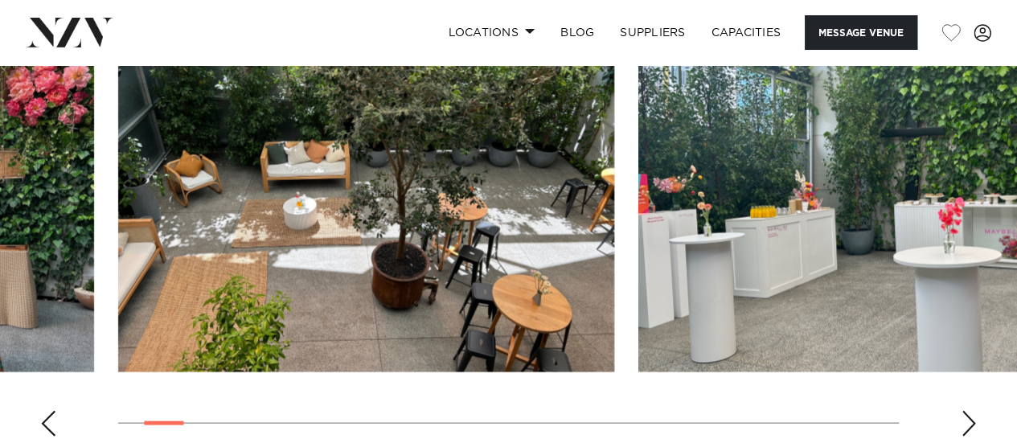
click at [967, 417] on div "Next slide" at bounding box center [969, 424] width 16 height 26
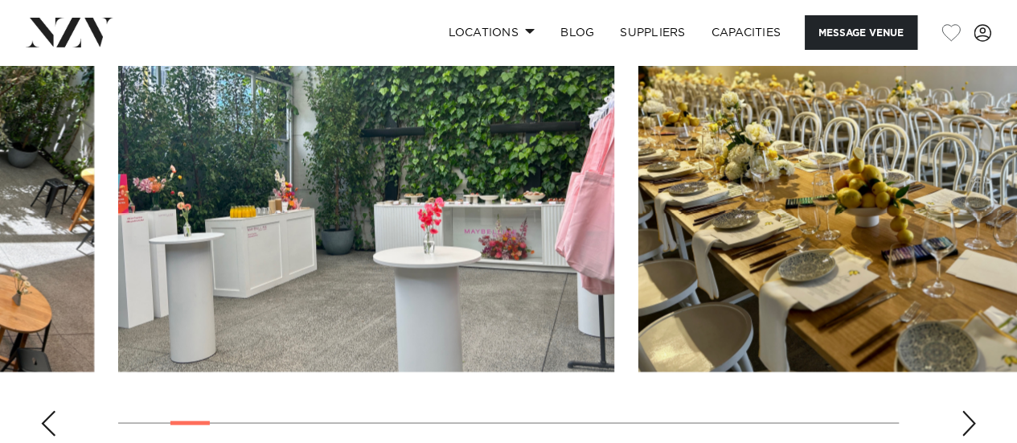
click at [967, 417] on div "Next slide" at bounding box center [969, 424] width 16 height 26
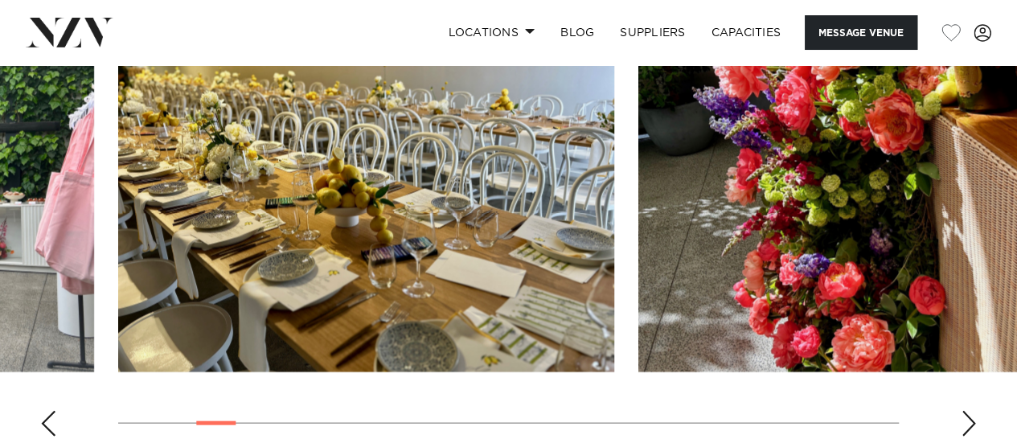
click at [967, 417] on div "Next slide" at bounding box center [969, 424] width 16 height 26
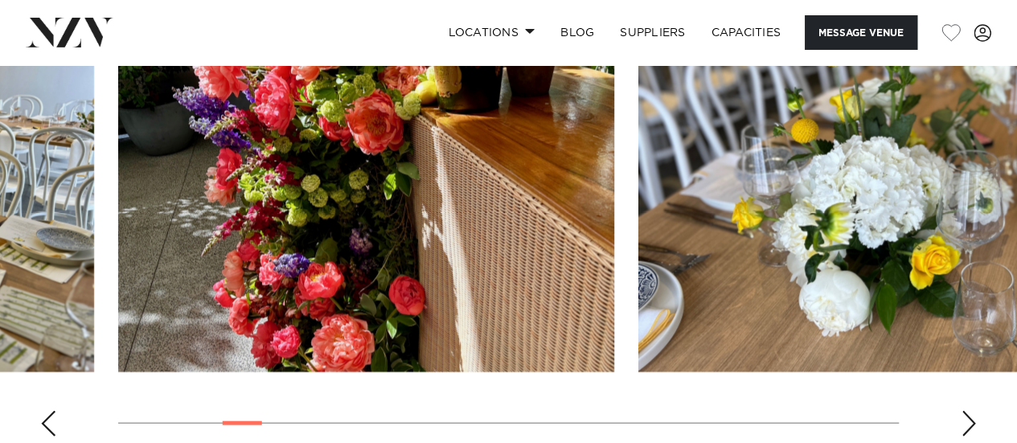
click at [967, 417] on div "Next slide" at bounding box center [969, 424] width 16 height 26
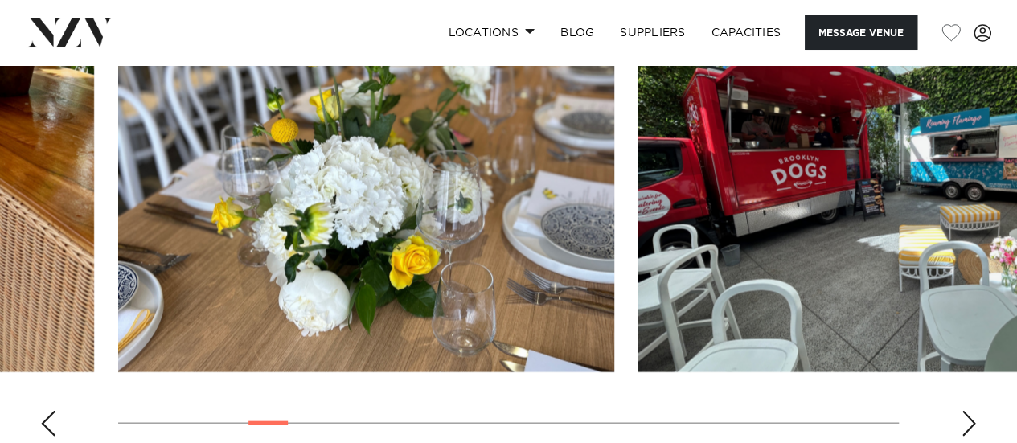
click at [967, 417] on div "Next slide" at bounding box center [969, 424] width 16 height 26
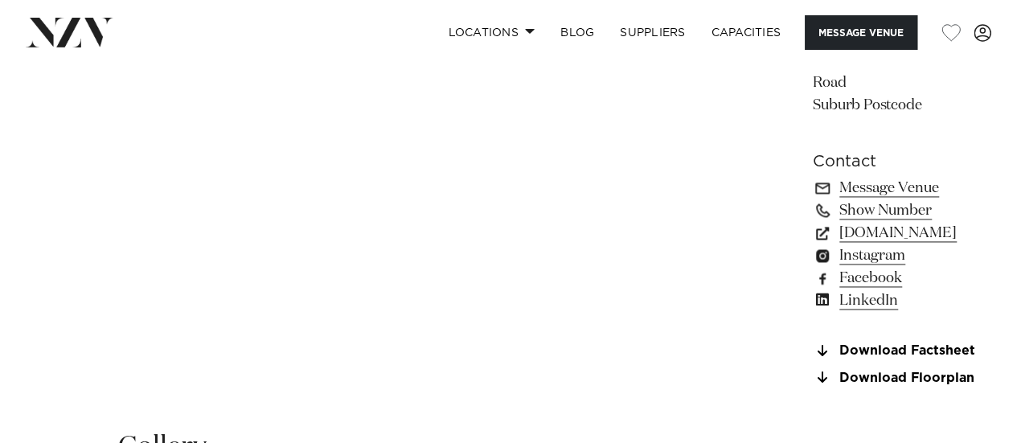
scroll to position [1528, 0]
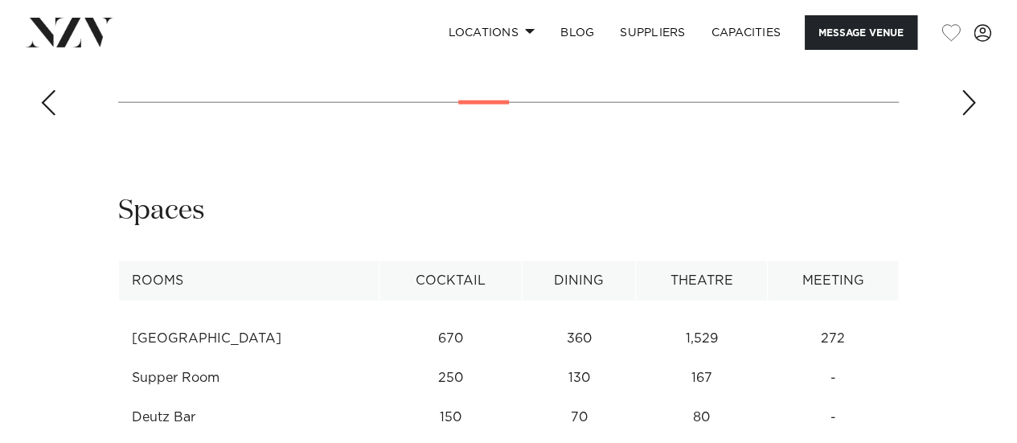
scroll to position [1930, 0]
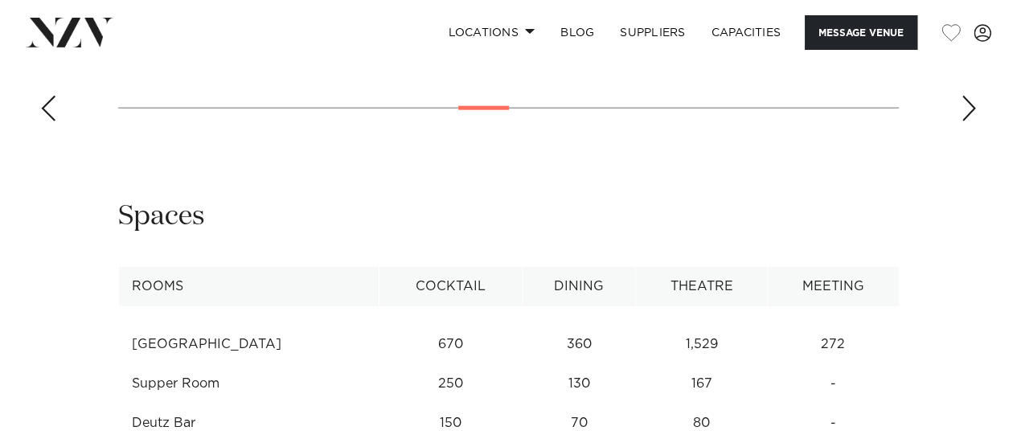
click at [156, 364] on td "Supper Room" at bounding box center [249, 383] width 261 height 39
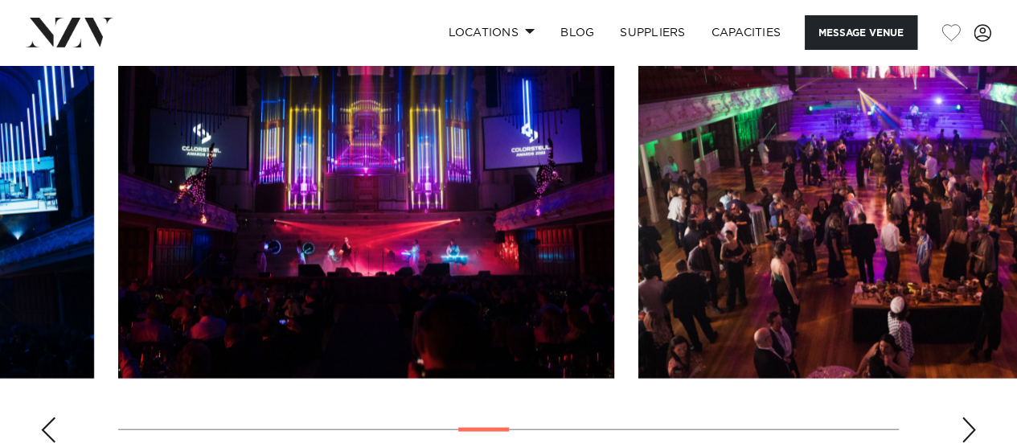
click at [971, 417] on div "Next slide" at bounding box center [969, 430] width 16 height 26
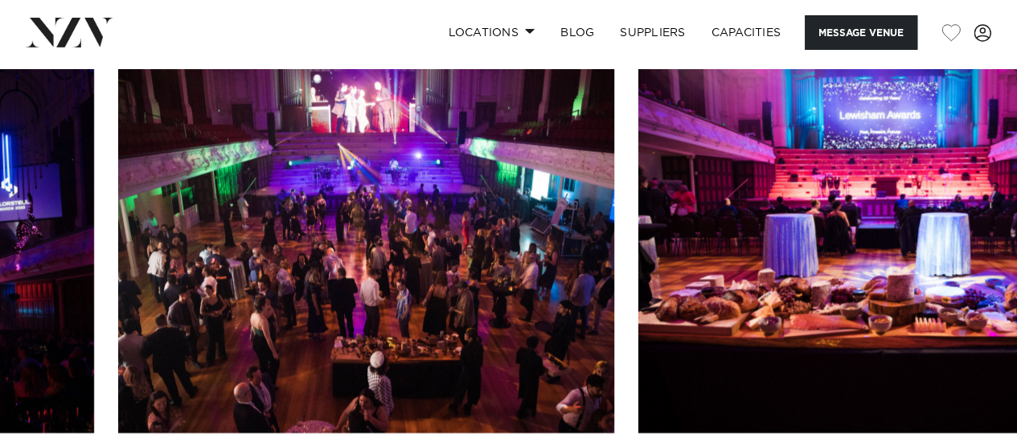
scroll to position [1528, 0]
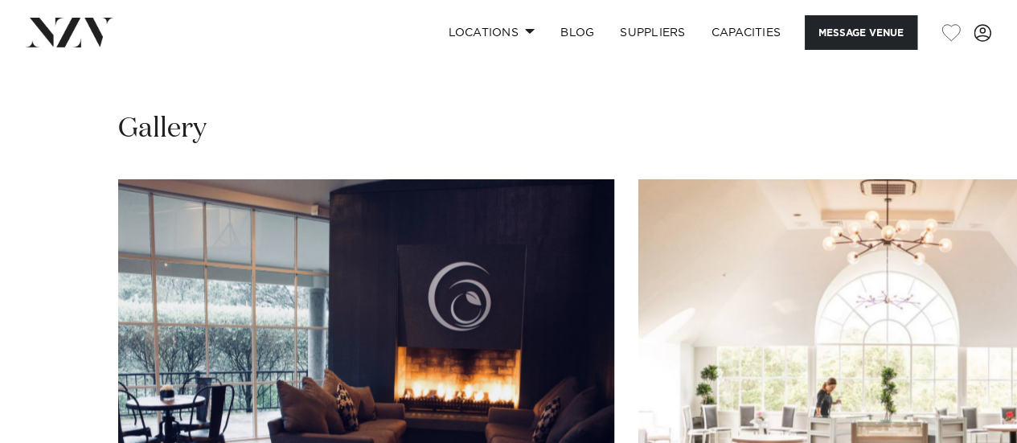
scroll to position [1689, 0]
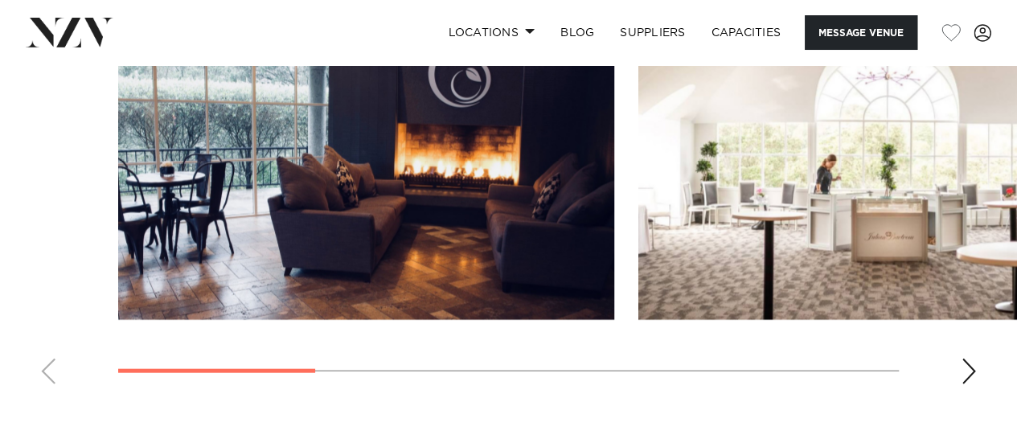
click at [961, 359] on div "Next slide" at bounding box center [969, 372] width 16 height 26
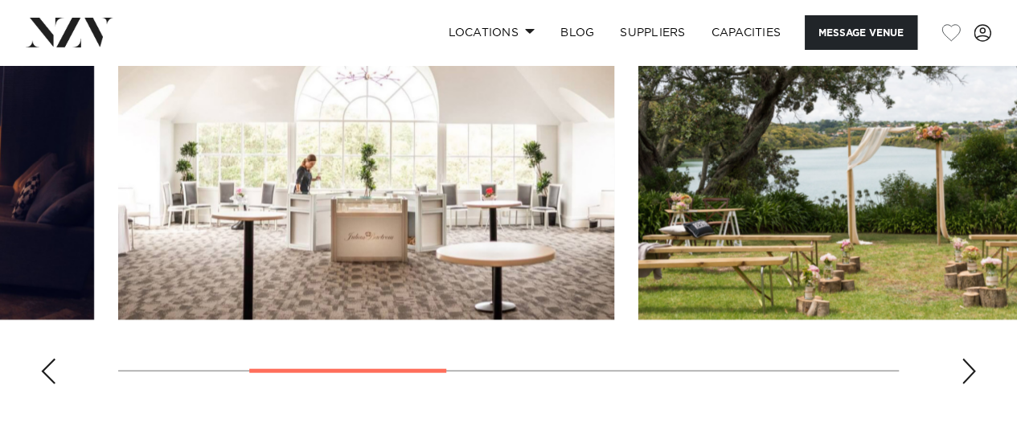
click at [961, 359] on div "Next slide" at bounding box center [969, 372] width 16 height 26
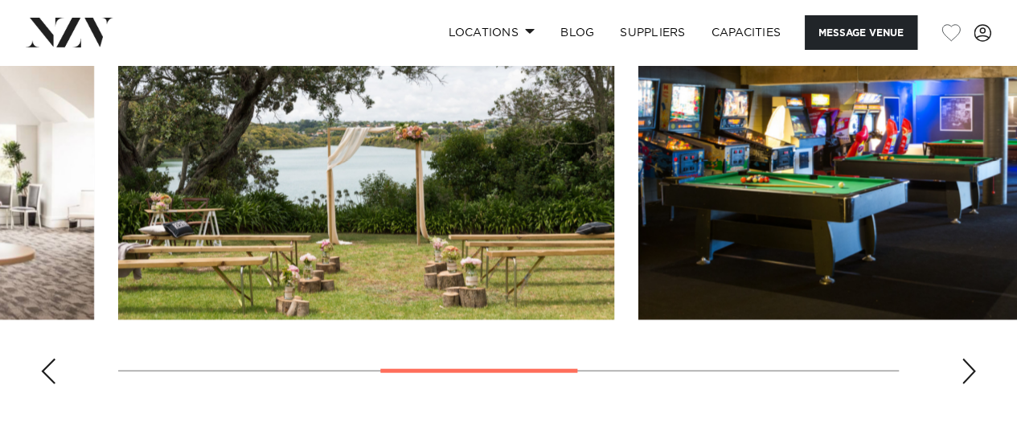
click at [961, 359] on div "Next slide" at bounding box center [969, 372] width 16 height 26
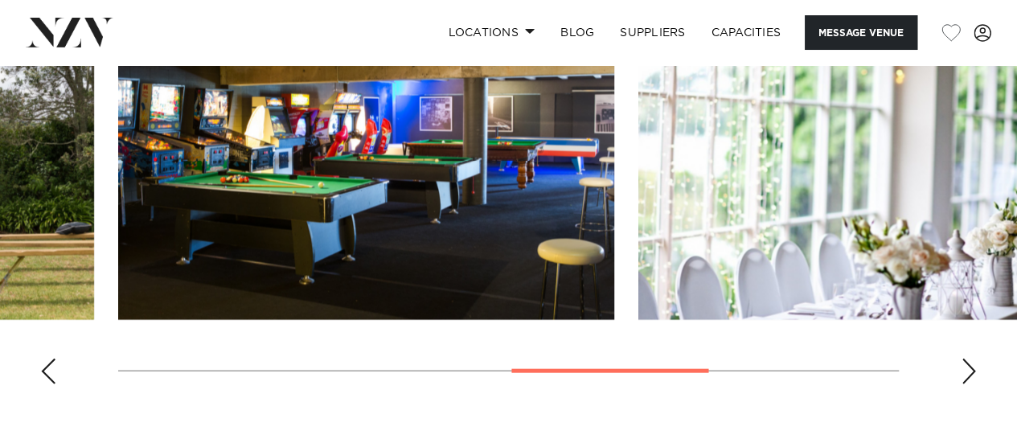
click at [961, 359] on div "Next slide" at bounding box center [969, 372] width 16 height 26
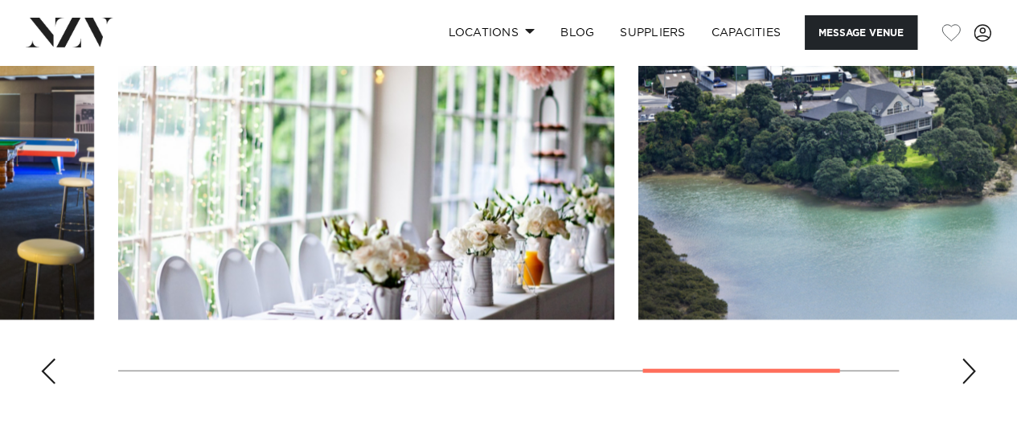
scroll to position [1609, 0]
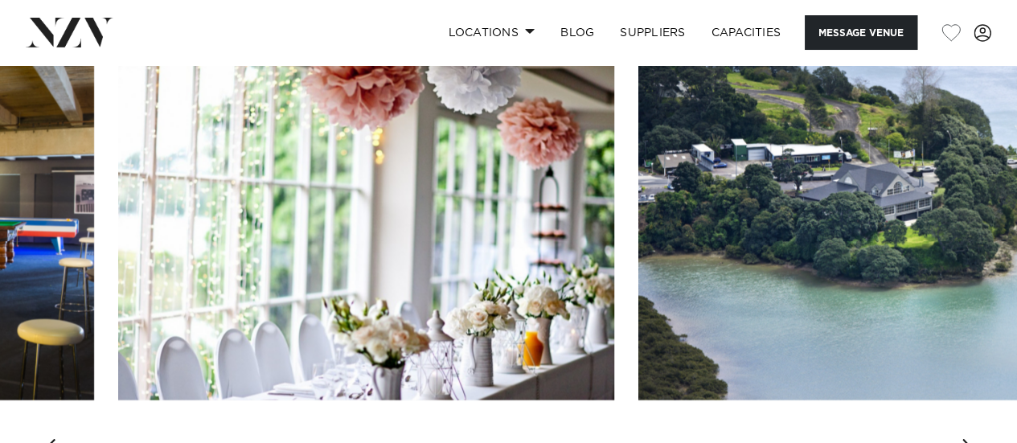
click at [966, 411] on swiper-container at bounding box center [508, 257] width 1017 height 442
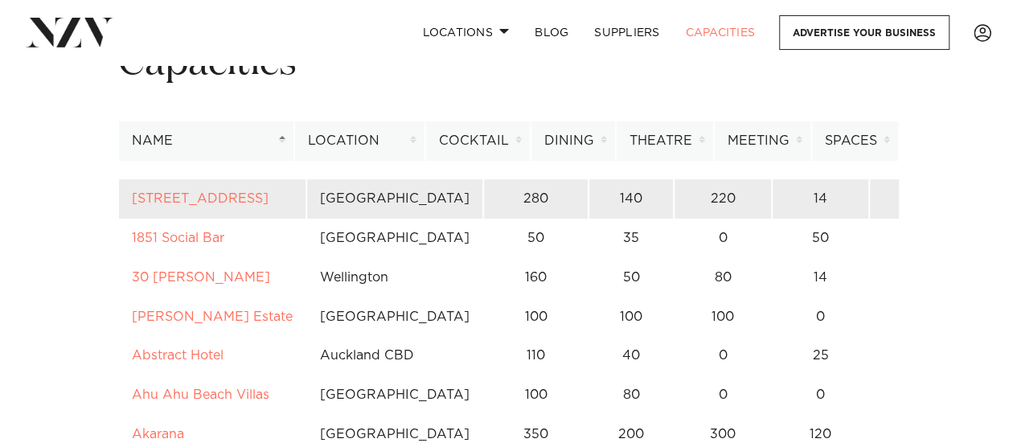
scroll to position [241, 0]
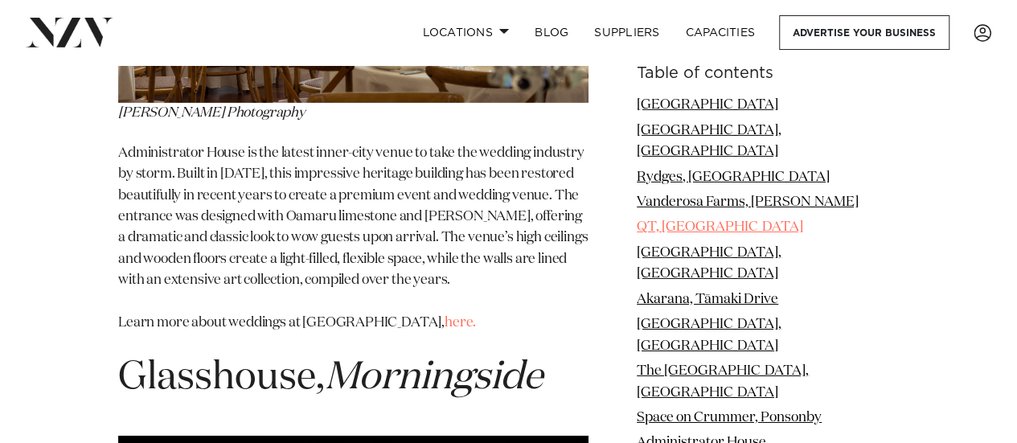
scroll to position [8686, 0]
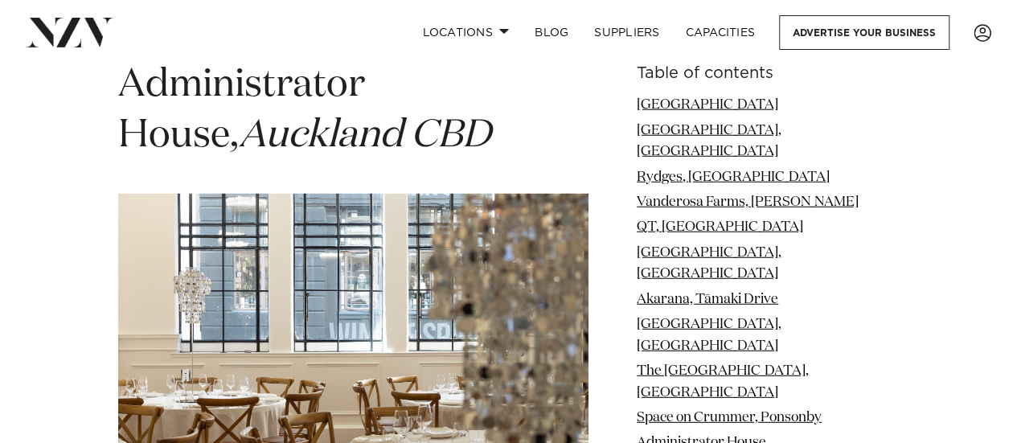
scroll to position [8286, 0]
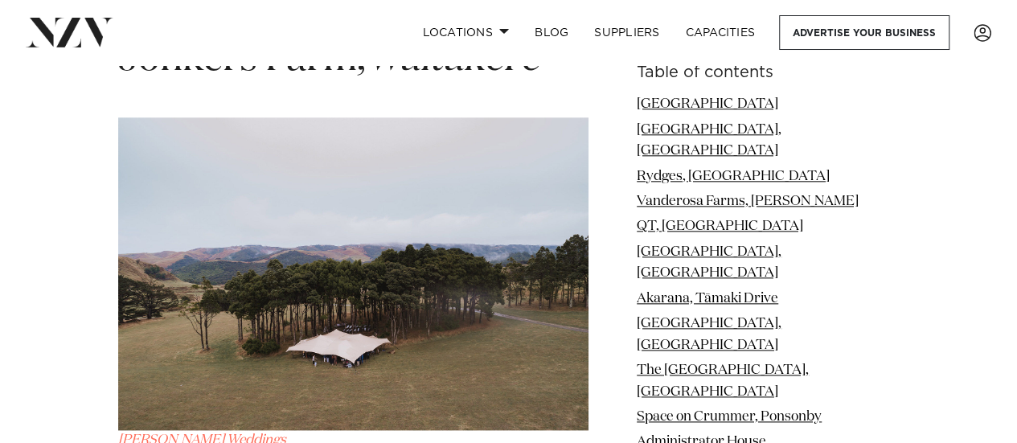
scroll to position [25578, 0]
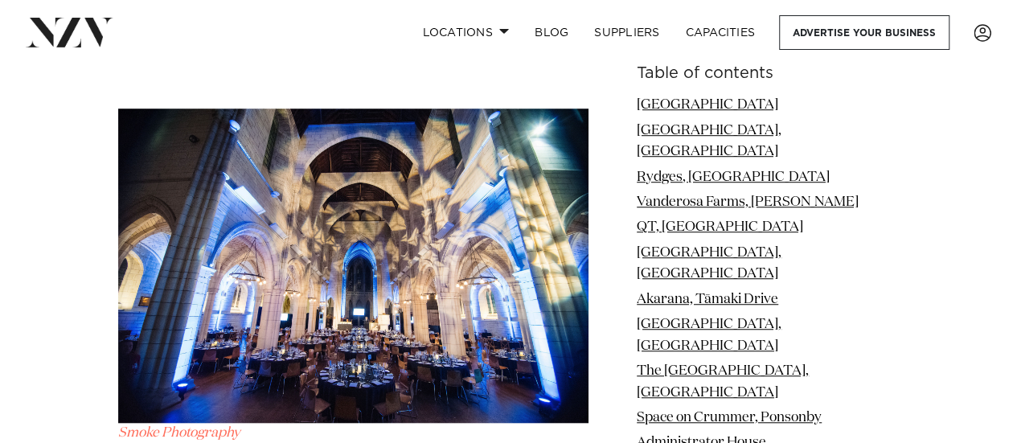
scroll to position [8686, 0]
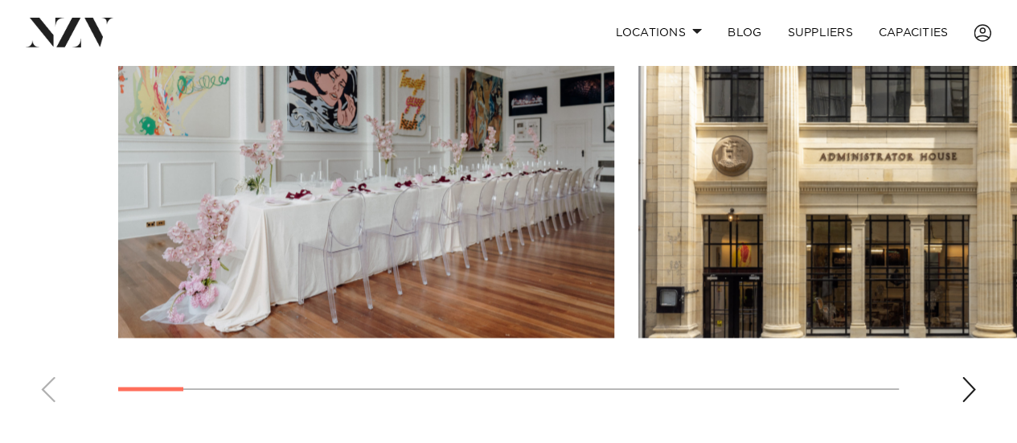
scroll to position [1206, 0]
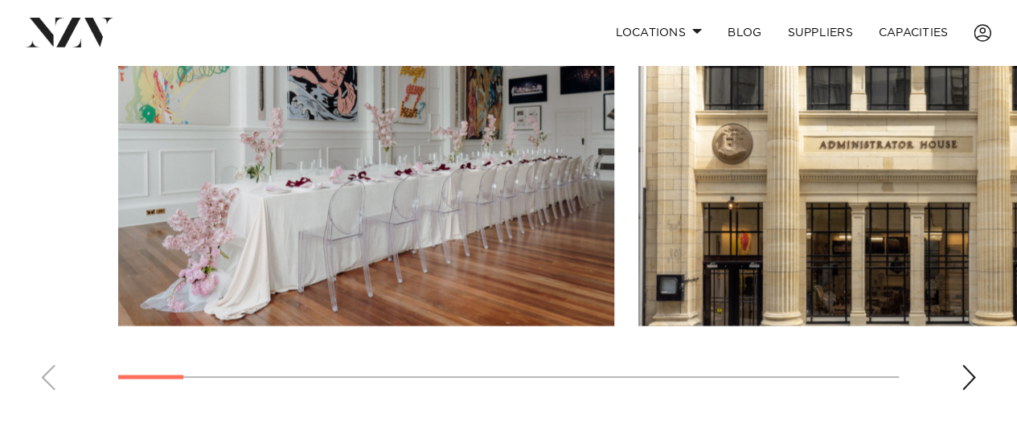
click at [963, 371] on div "Next slide" at bounding box center [969, 377] width 16 height 26
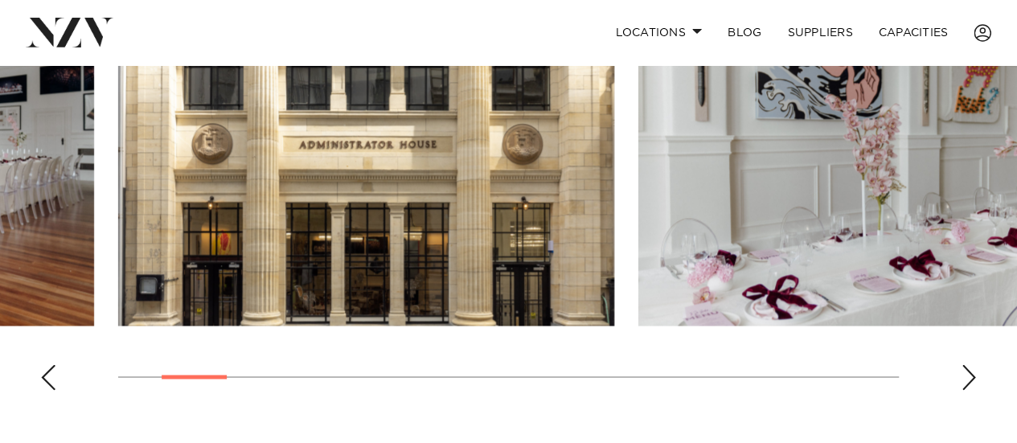
click at [961, 372] on div "Next slide" at bounding box center [969, 377] width 16 height 26
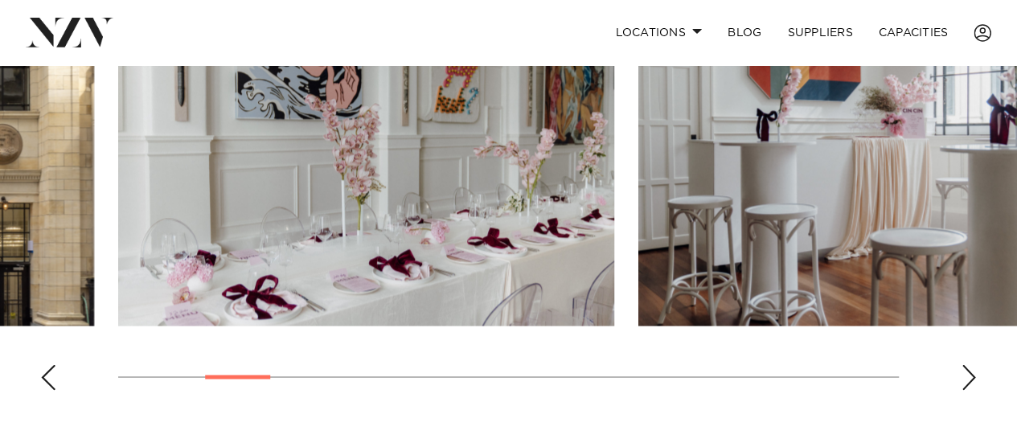
click at [961, 372] on div "Next slide" at bounding box center [969, 377] width 16 height 26
